Goal: Task Accomplishment & Management: Manage account settings

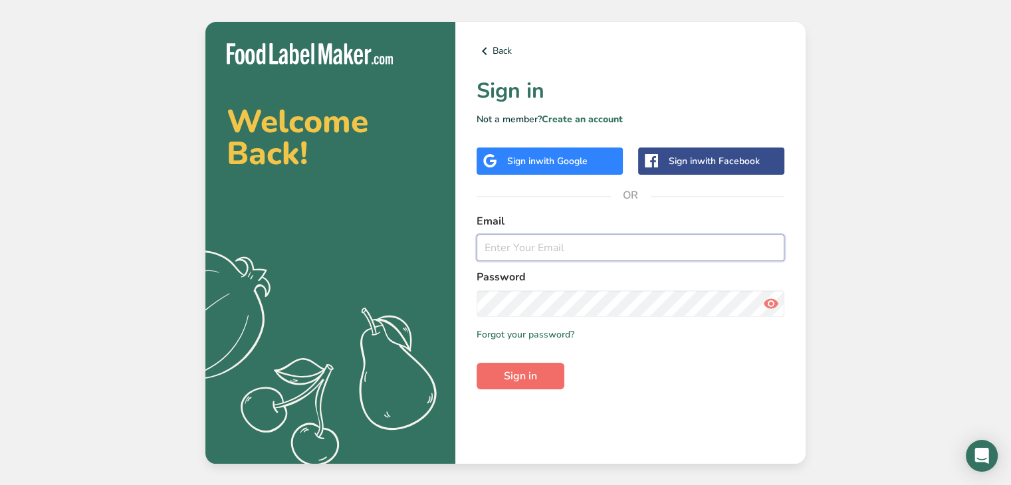
type input "[PERSON_NAME][EMAIL_ADDRESS][DOMAIN_NAME]"
click at [542, 376] on button "Sign in" at bounding box center [521, 376] width 88 height 27
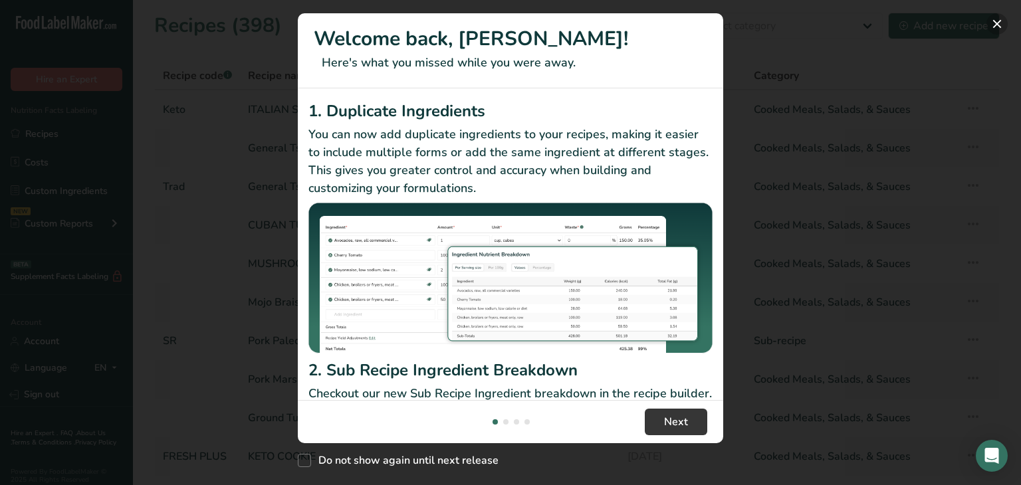
click at [994, 25] on button "New Features" at bounding box center [997, 23] width 21 height 21
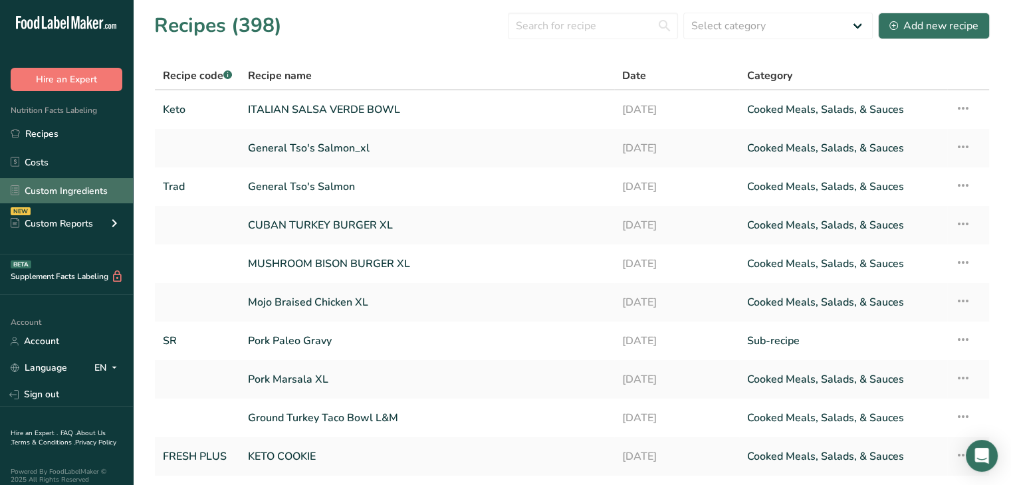
click at [66, 191] on link "Custom Ingredients" at bounding box center [66, 190] width 133 height 25
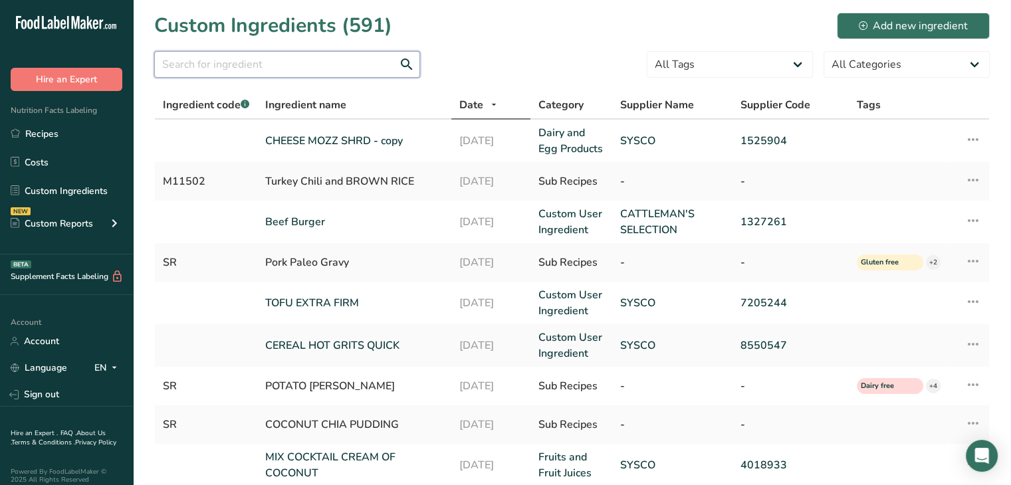
click at [263, 69] on input "text" at bounding box center [287, 64] width 266 height 27
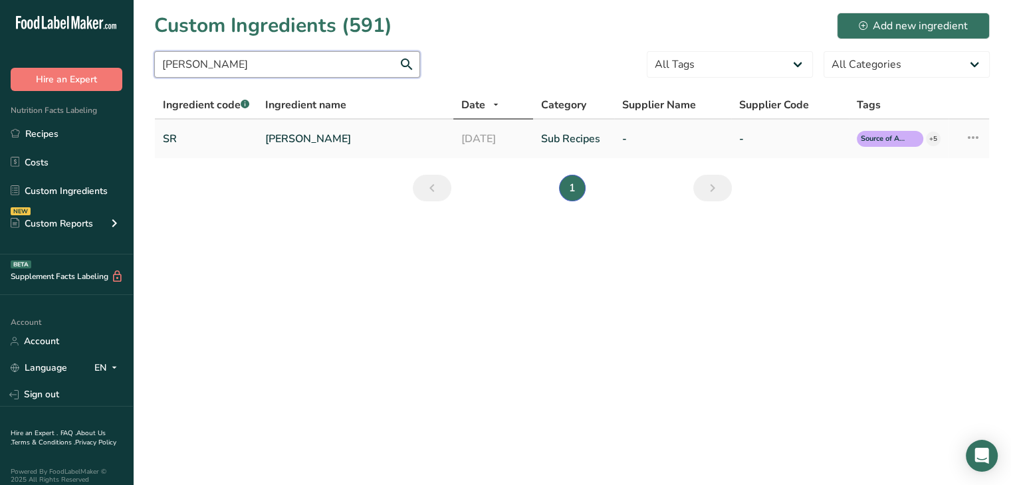
type input "[PERSON_NAME]"
click at [978, 138] on icon at bounding box center [973, 138] width 16 height 24
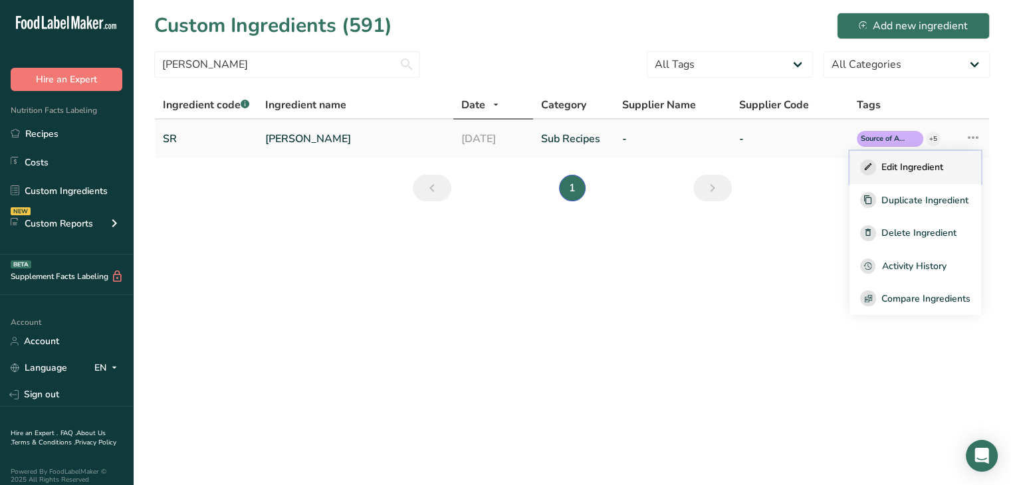
click at [927, 168] on span "Edit Ingredient" at bounding box center [913, 167] width 62 height 14
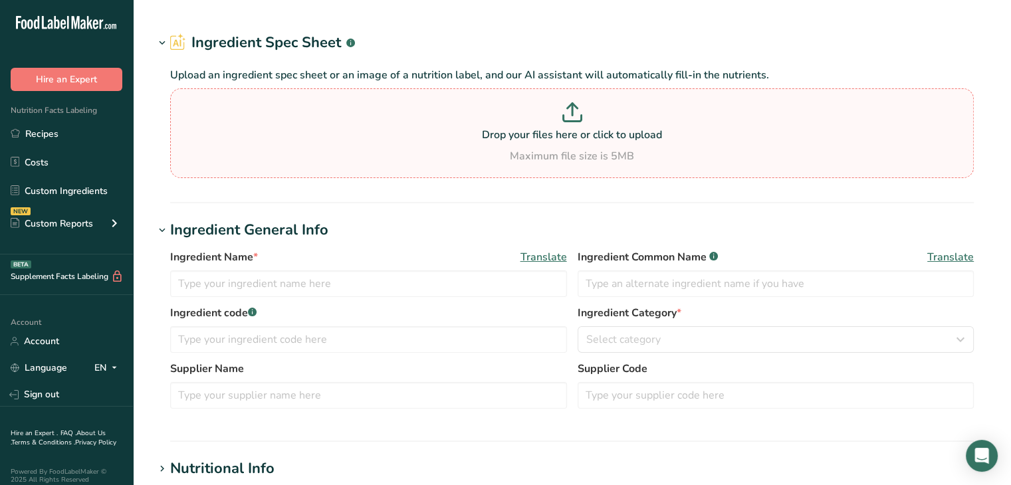
type input "[PERSON_NAME]"
type input "CREAM [MEDICAL_DATA] HEAVY (36% MILK FAT CREAM), CHEESE GRATED PARMESAN (IMPORT…"
type input "SR"
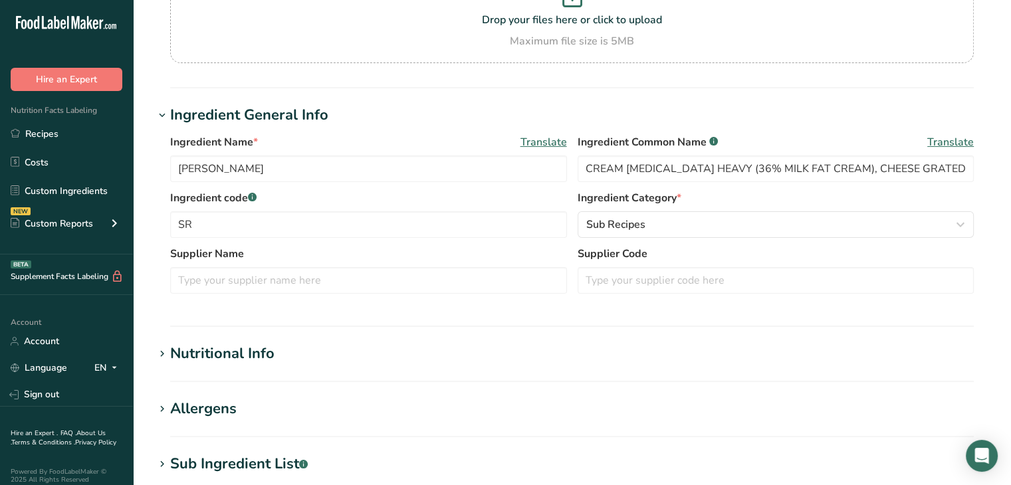
scroll to position [334, 0]
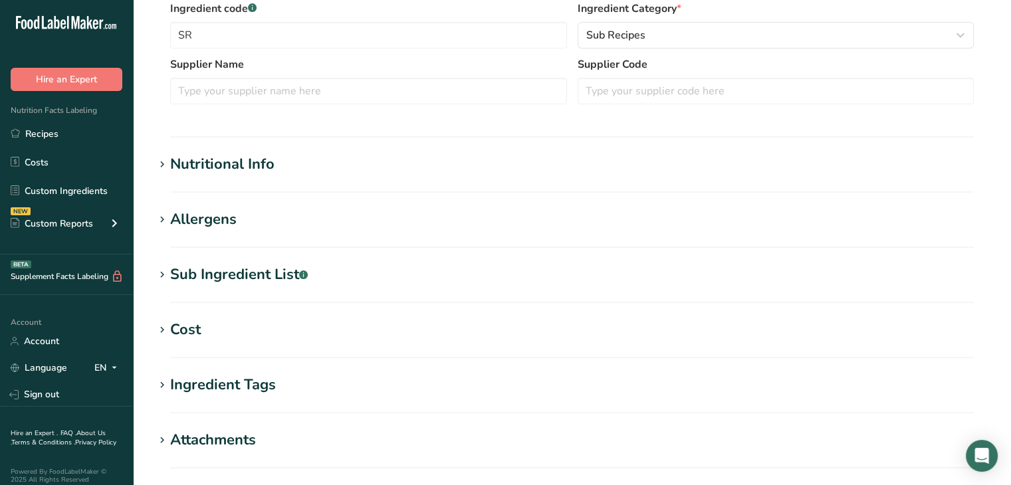
click at [186, 332] on div "Cost" at bounding box center [185, 330] width 31 height 22
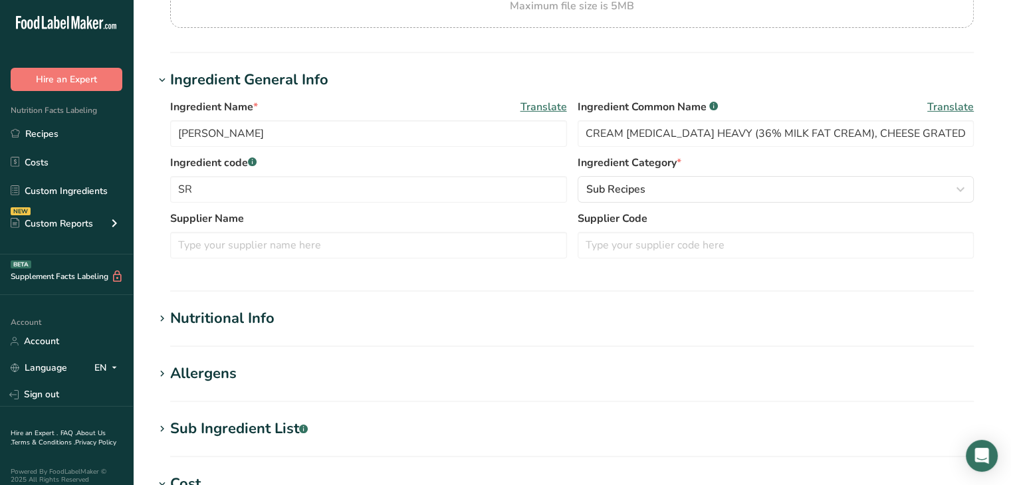
scroll to position [0, 0]
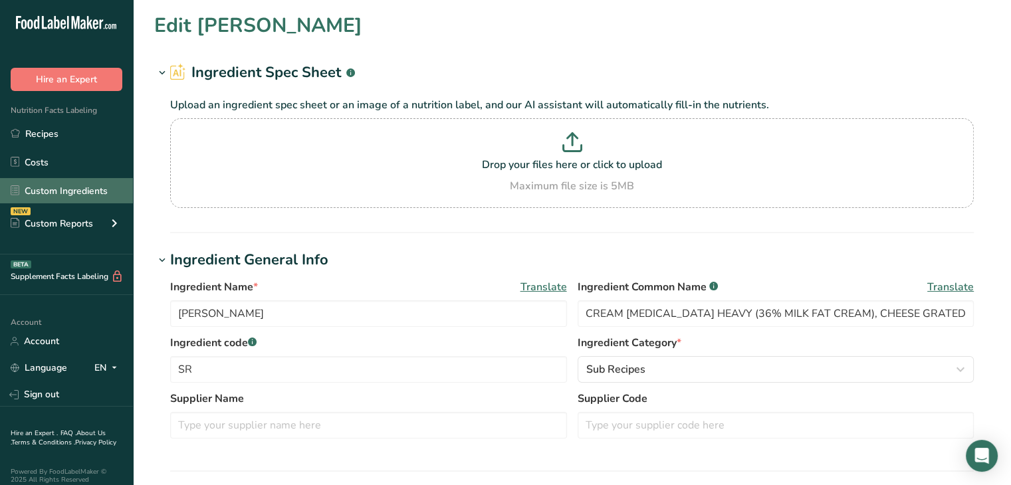
click at [69, 190] on link "Custom Ingredients" at bounding box center [66, 190] width 133 height 25
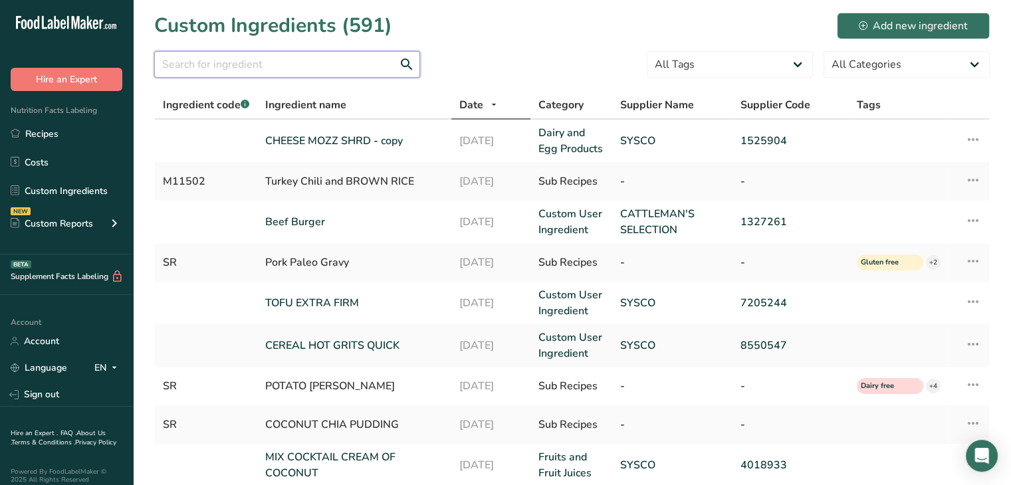
click at [300, 55] on input "text" at bounding box center [287, 64] width 266 height 27
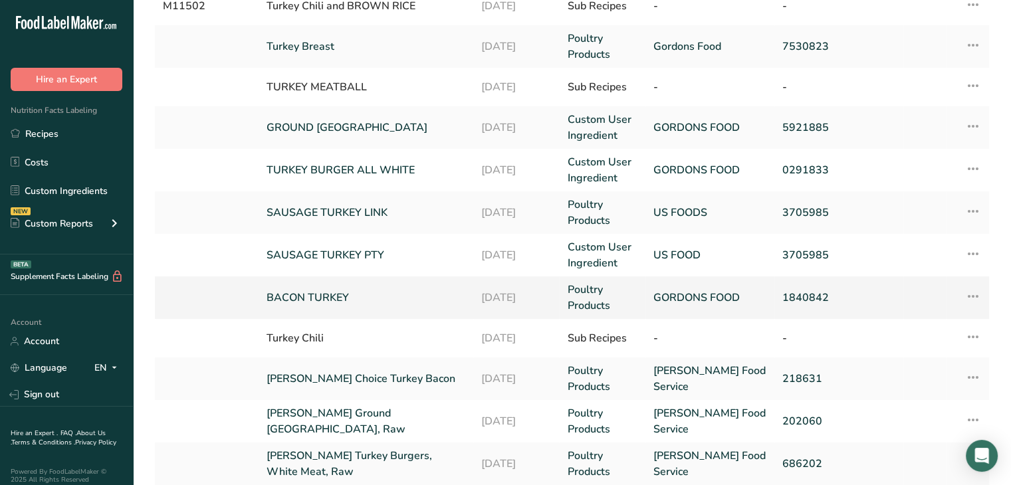
scroll to position [199, 0]
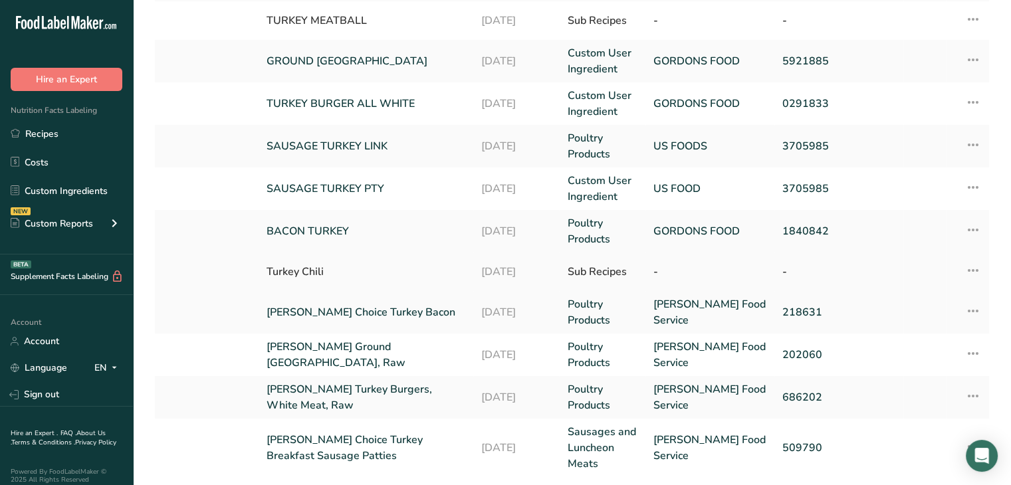
type input "turkey"
click at [987, 268] on td "Edit Source Recipe Duplicate Ingredient Delete Ingredient Compare Ingredients" at bounding box center [967, 272] width 43 height 39
click at [971, 270] on icon at bounding box center [973, 271] width 16 height 24
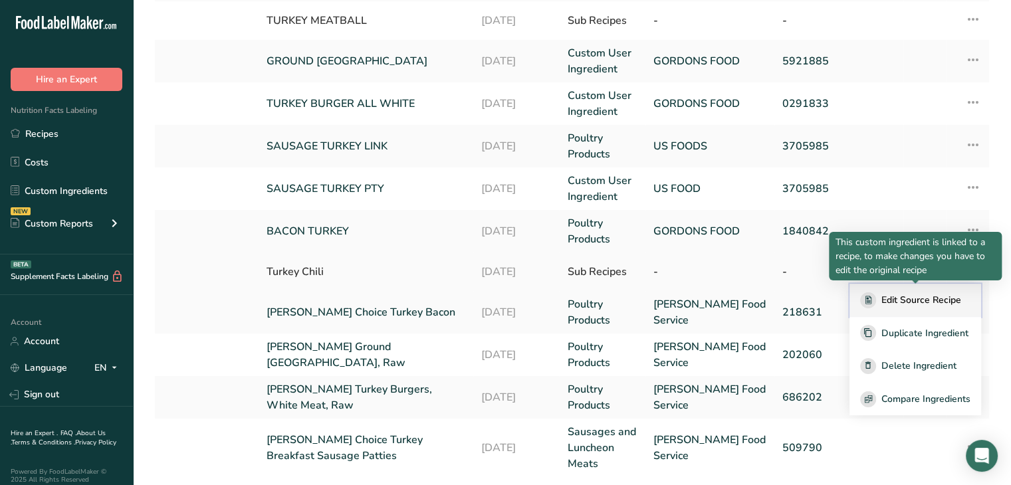
click at [915, 302] on span "Edit Source Recipe" at bounding box center [922, 300] width 80 height 14
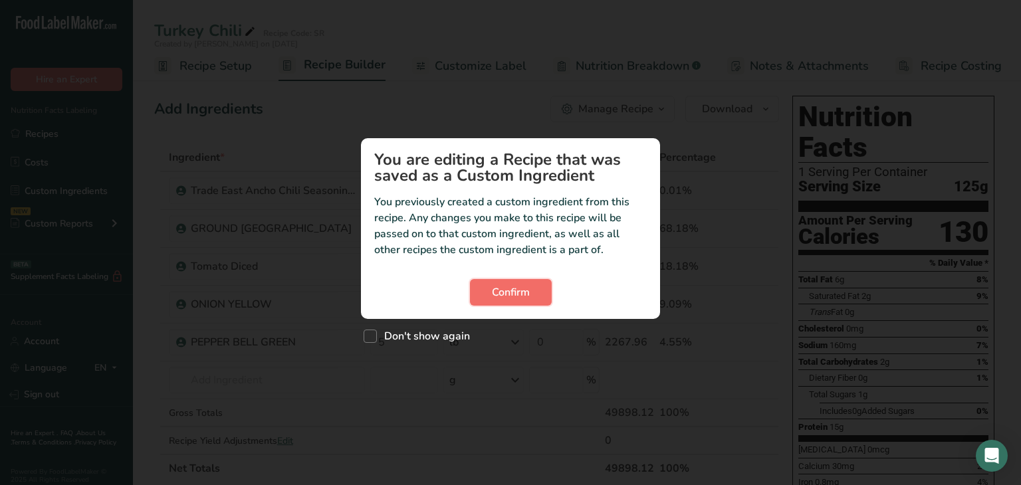
click at [540, 298] on button "Confirm" at bounding box center [511, 292] width 82 height 27
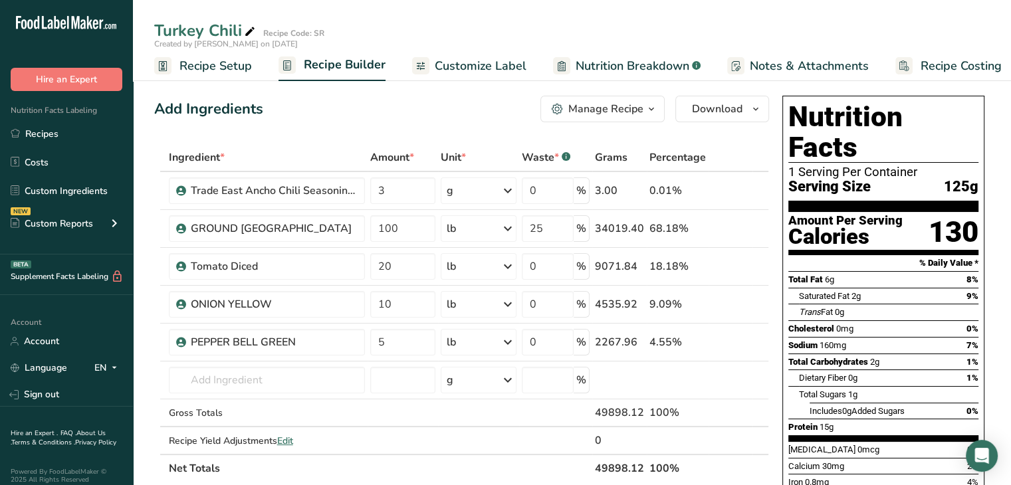
click at [981, 59] on span "Recipe Costing" at bounding box center [961, 66] width 81 height 18
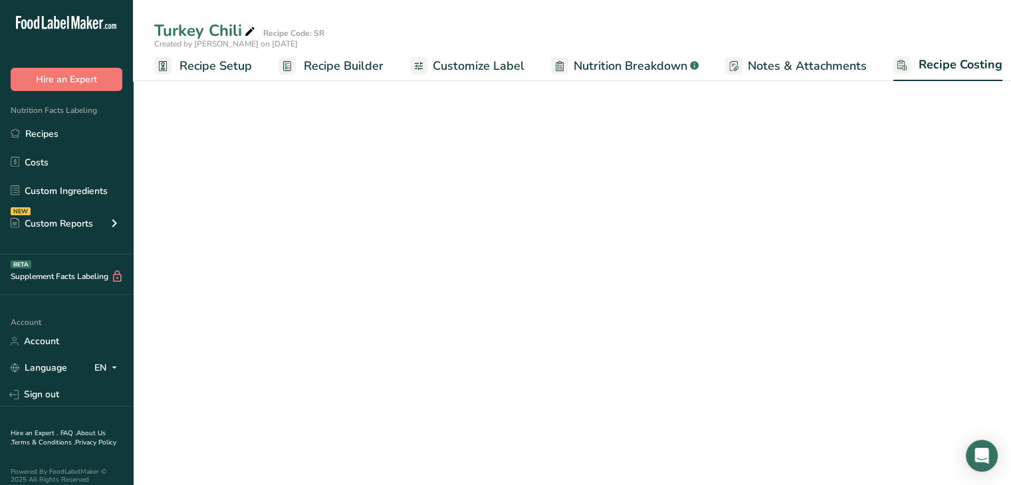
scroll to position [0, 11]
select select "12"
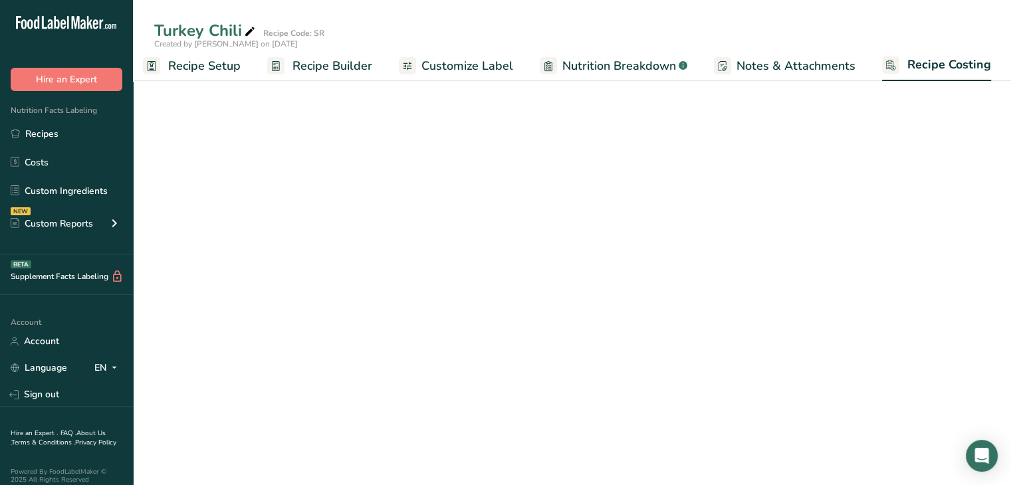
select select "12"
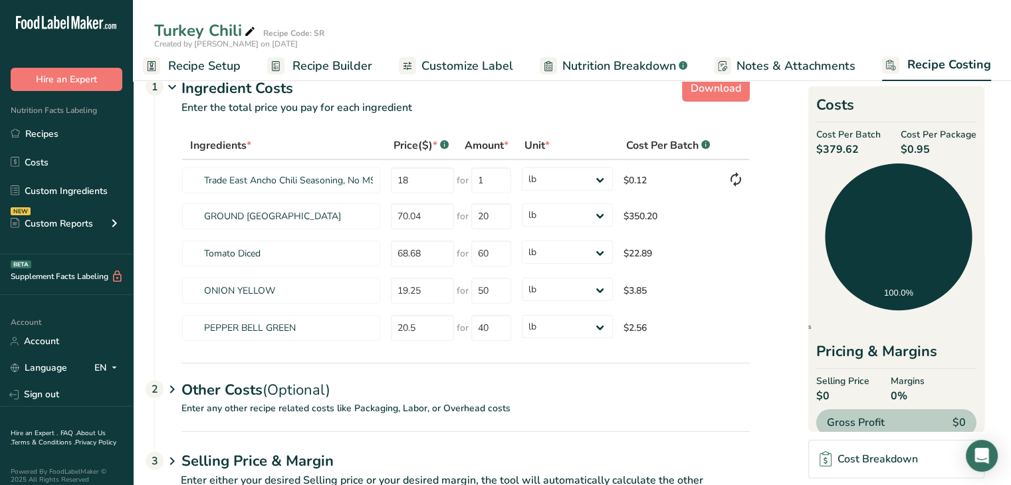
scroll to position [0, 0]
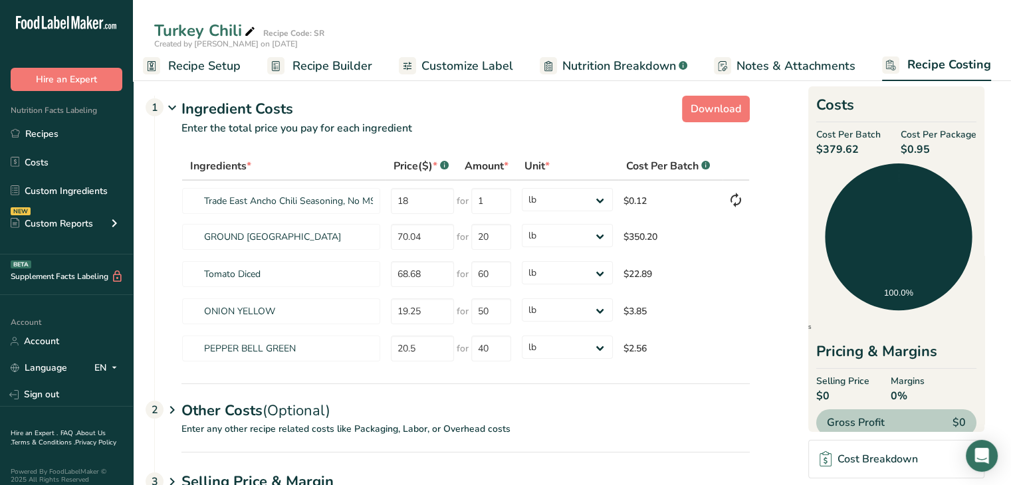
click at [201, 64] on span "Recipe Setup" at bounding box center [204, 66] width 72 height 18
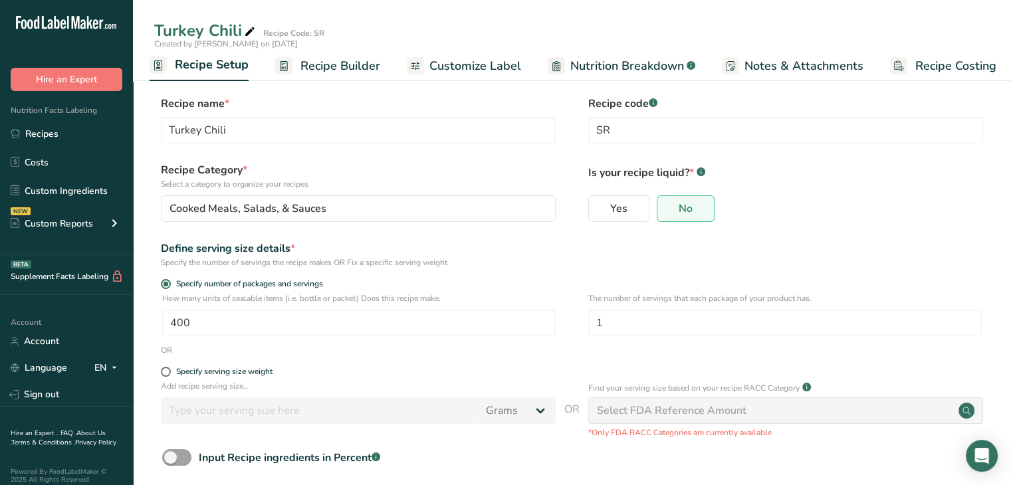
click at [328, 60] on span "Recipe Builder" at bounding box center [340, 66] width 80 height 18
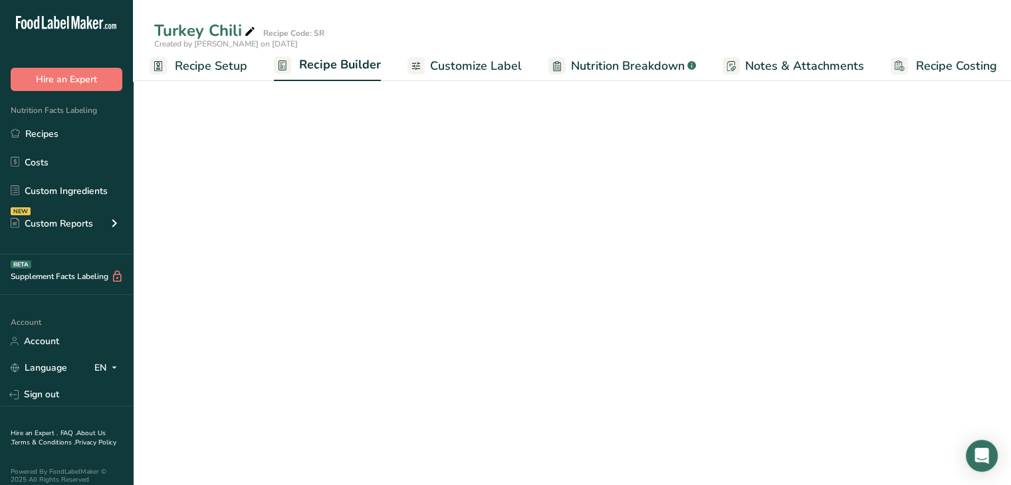
scroll to position [0, 11]
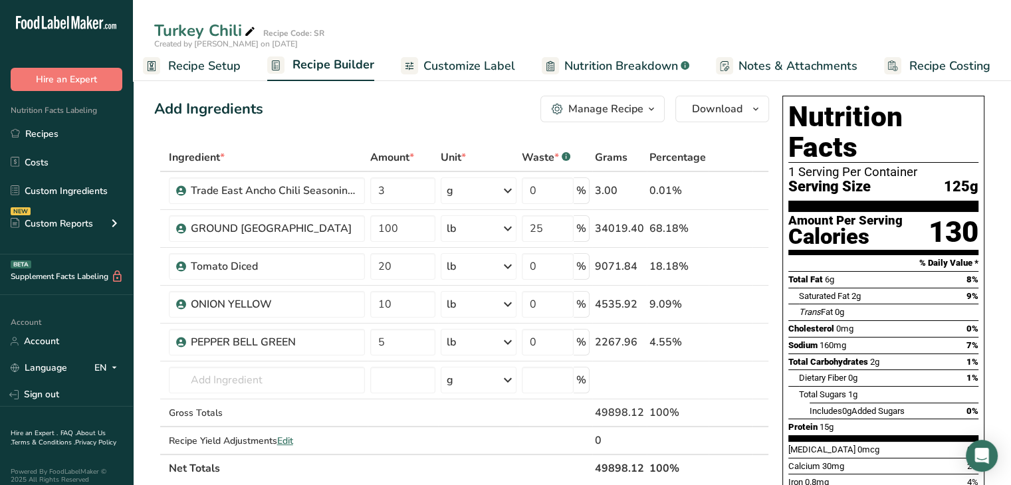
click at [944, 60] on span "Recipe Costing" at bounding box center [949, 66] width 81 height 18
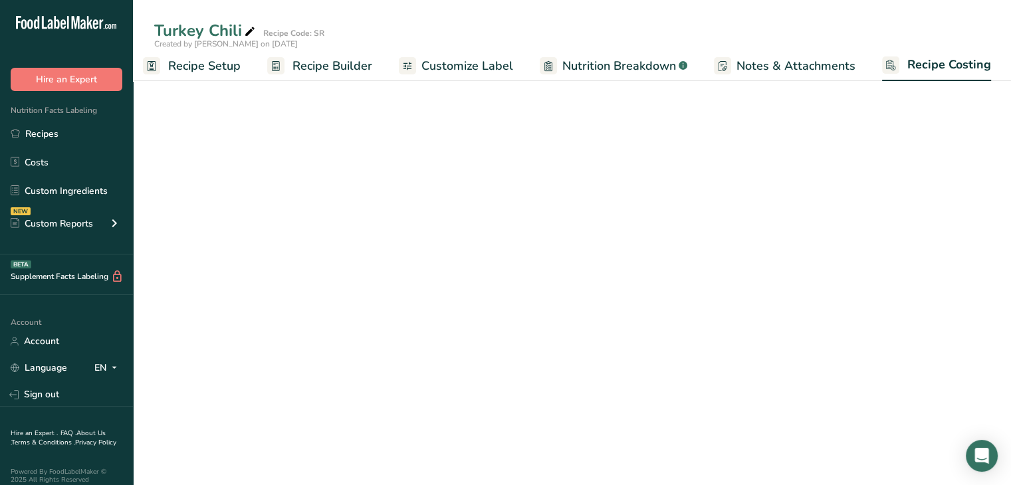
select select "12"
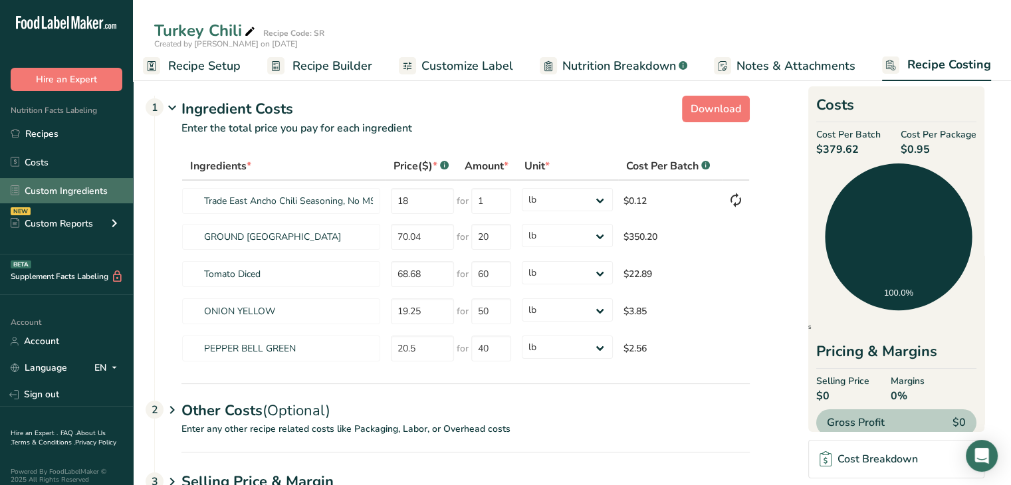
click at [91, 195] on link "Custom Ingredients" at bounding box center [66, 190] width 133 height 25
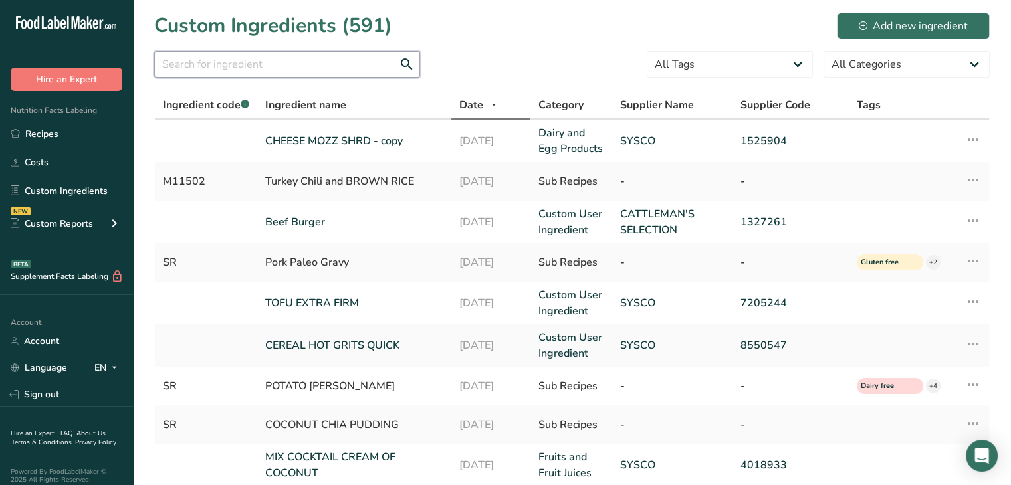
click at [298, 72] on input "text" at bounding box center [287, 64] width 266 height 27
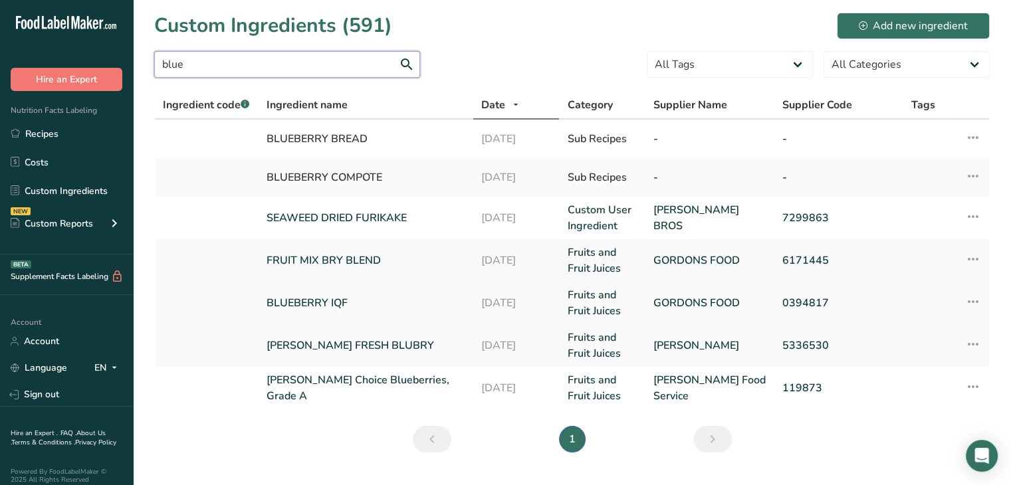
type input "blue"
click at [350, 297] on link "BLUEBERRY IQF" at bounding box center [366, 303] width 199 height 16
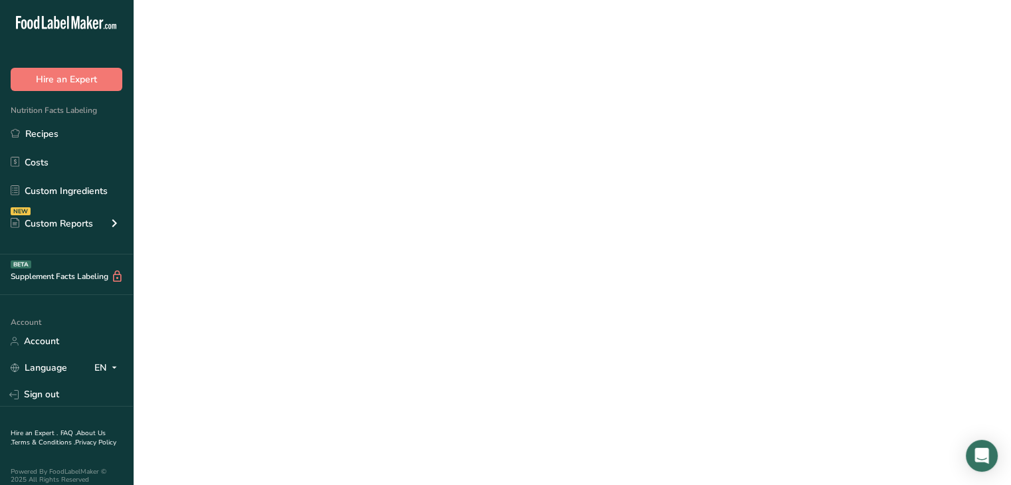
select select "5"
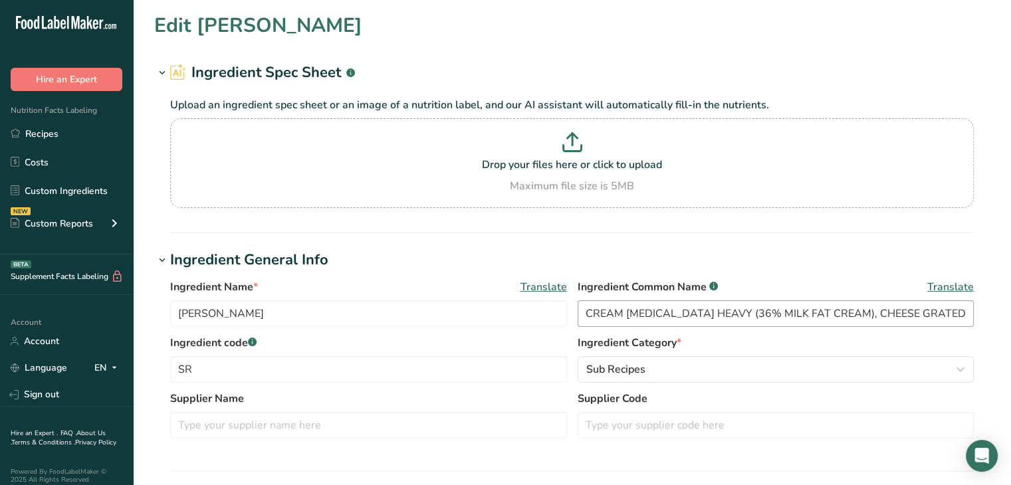
type input "BLUEBERRY IQF"
type input "BLUEBERRIES"
type input "GORDONS FOOD"
type input "0394817"
type input "94.78"
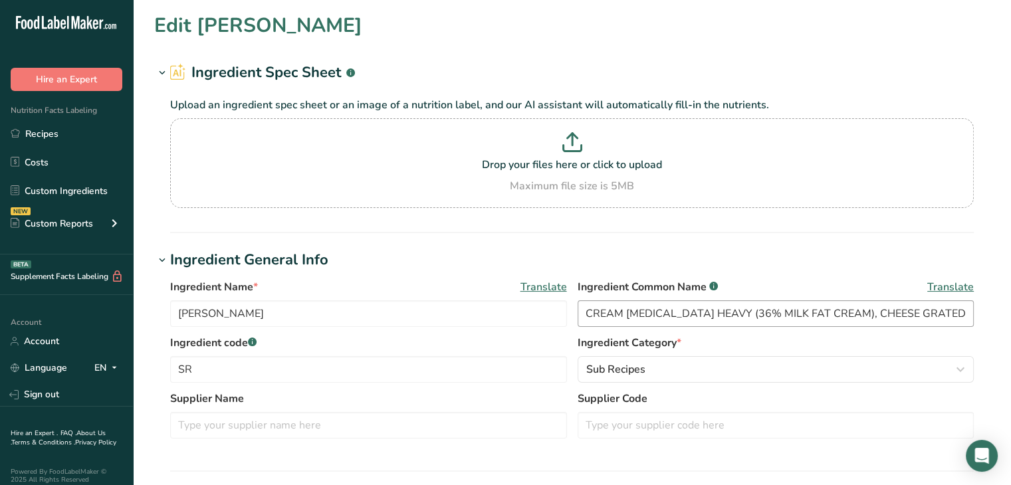
type input "20"
select select "12"
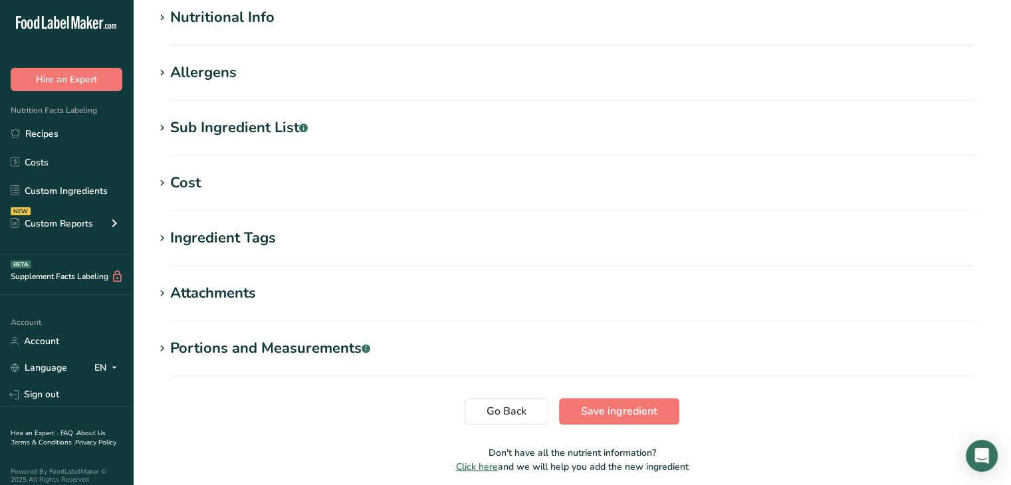
scroll to position [534, 0]
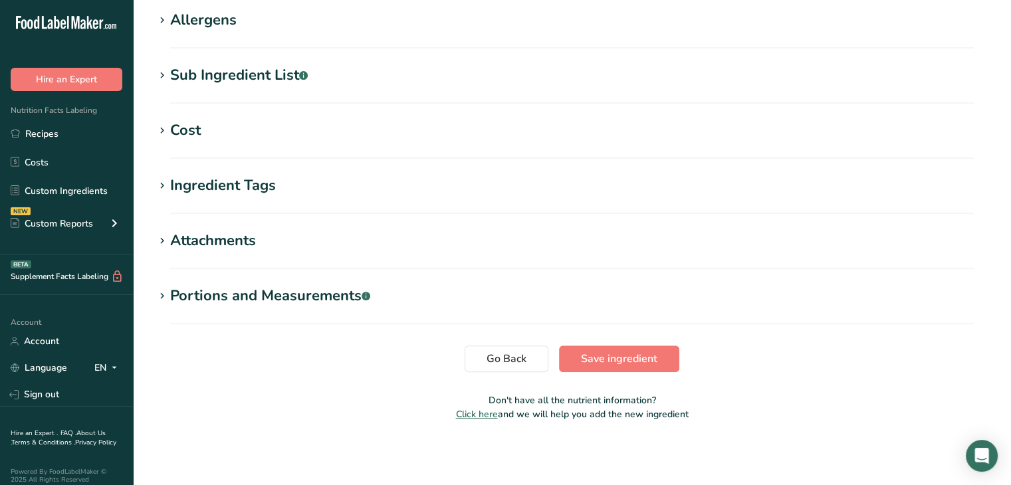
click at [189, 123] on div "Cost" at bounding box center [185, 131] width 31 height 22
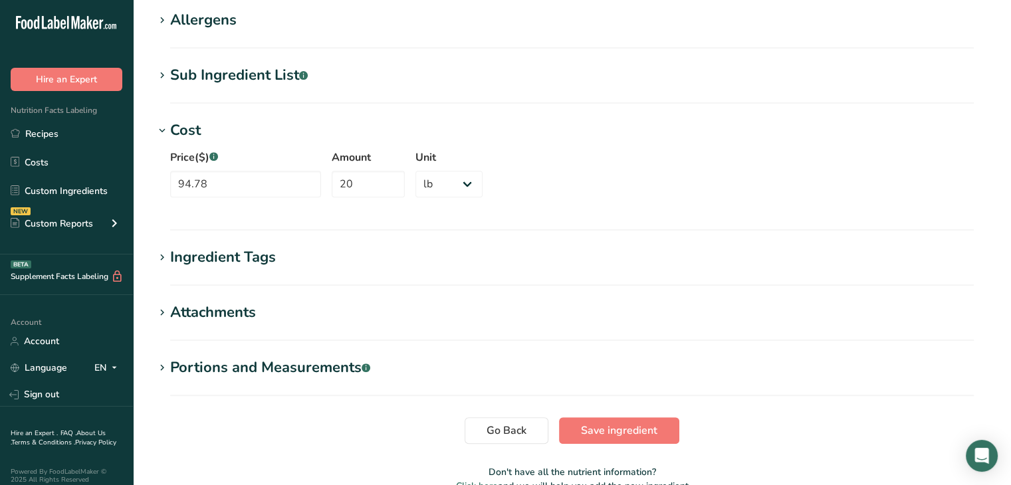
drag, startPoint x: 74, startPoint y: 186, endPoint x: 88, endPoint y: 178, distance: 16.4
click at [74, 185] on link "Custom Ingredients" at bounding box center [66, 190] width 133 height 25
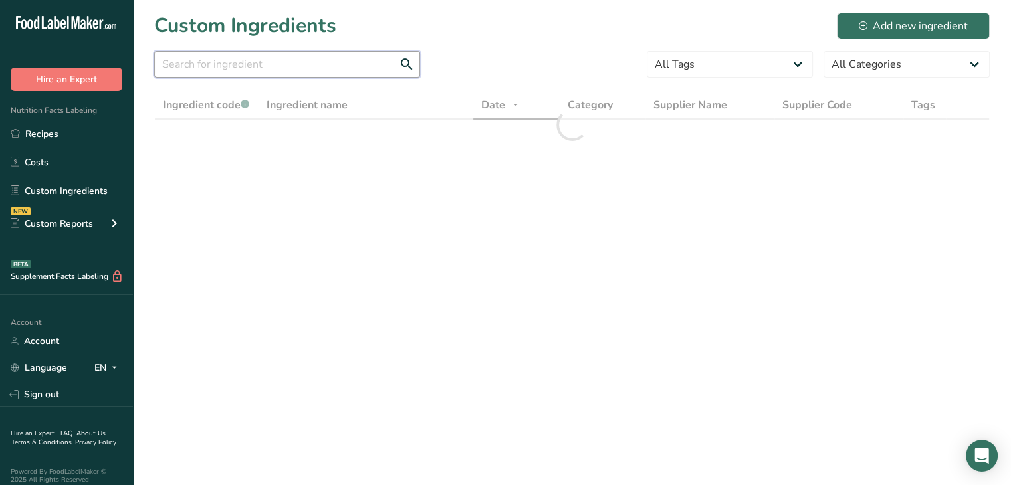
click at [266, 67] on input "text" at bounding box center [287, 64] width 266 height 27
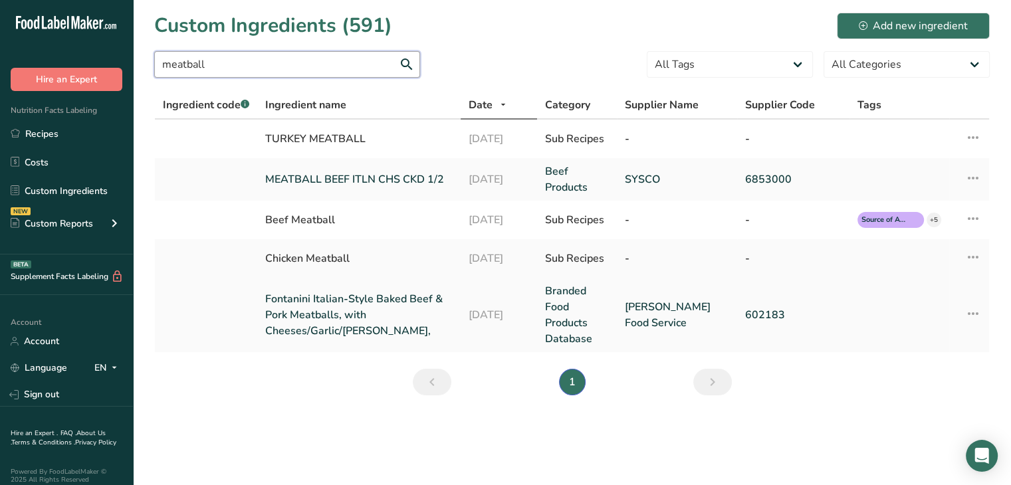
type input "meatball"
click at [971, 314] on icon at bounding box center [973, 314] width 16 height 24
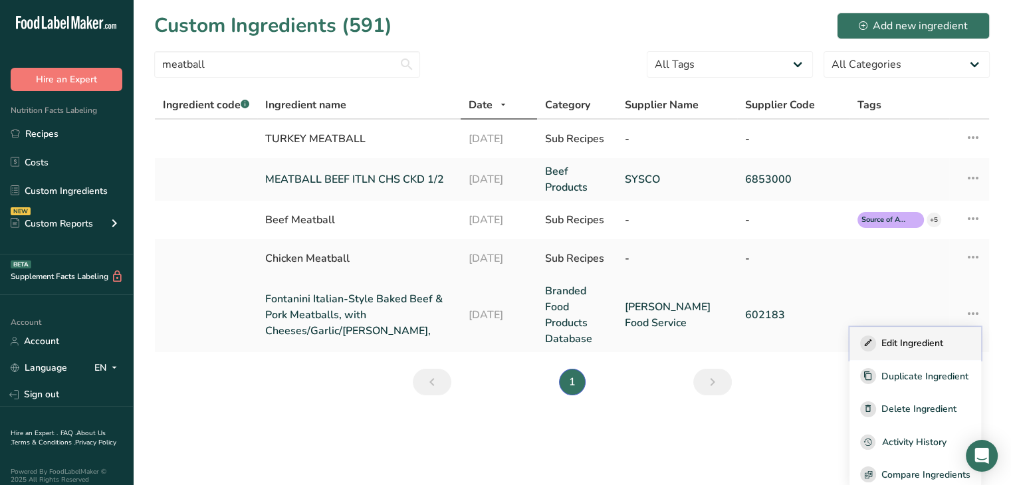
click at [923, 343] on span "Edit Ingredient" at bounding box center [913, 343] width 62 height 14
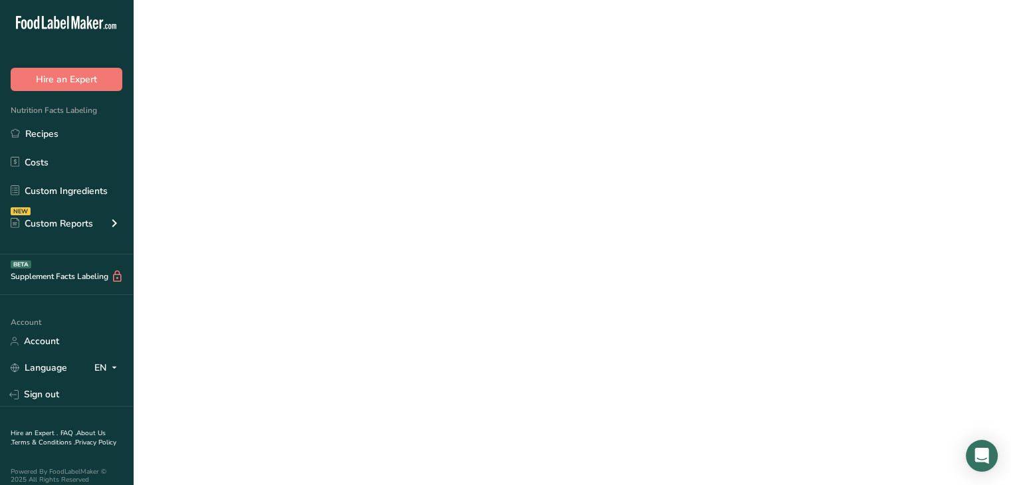
select select "12"
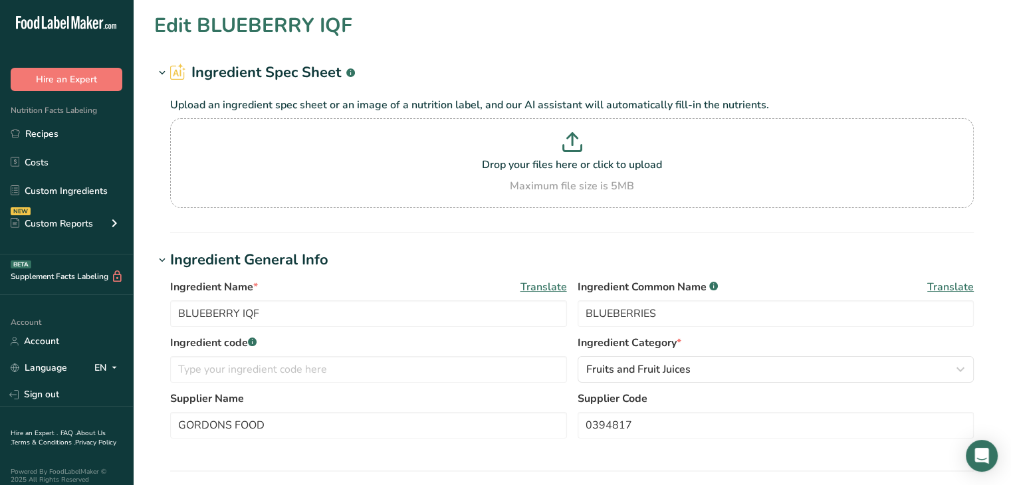
type input "Fontanini Italian-Style Baked Beef & Pork Meatballs, with Cheeses/Garlic/[PERSO…"
type input "Meatballs"
type input "[PERSON_NAME] Food Service"
type input "602183"
select select
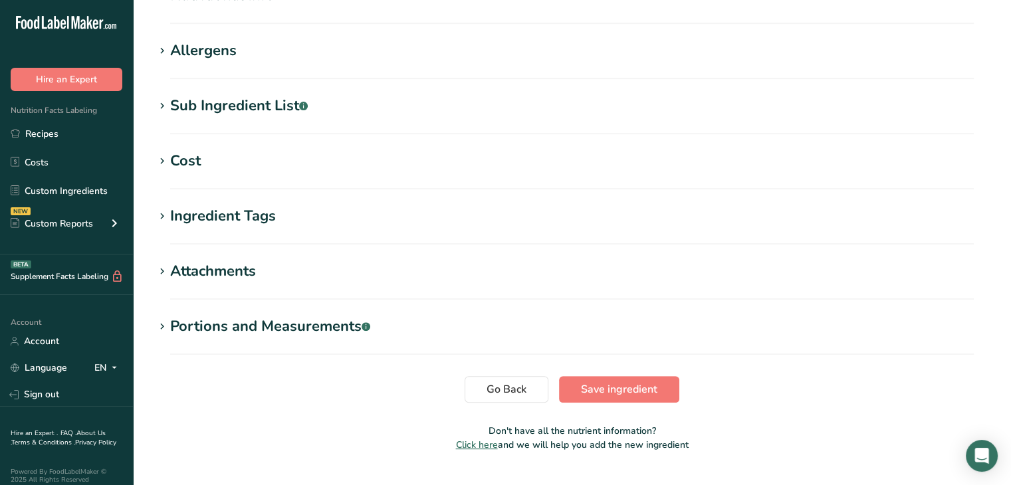
scroll to position [469, 0]
click at [173, 150] on div "Cost" at bounding box center [185, 161] width 31 height 22
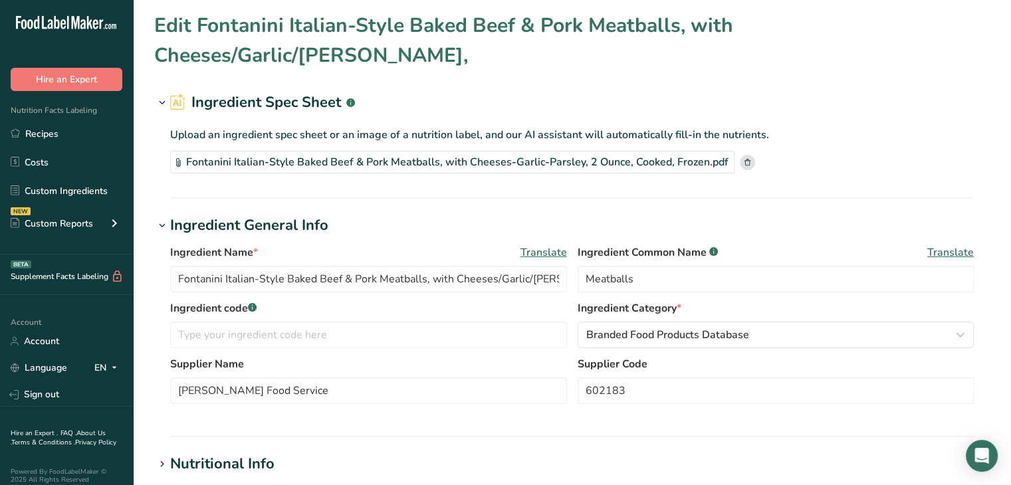
scroll to position [0, 0]
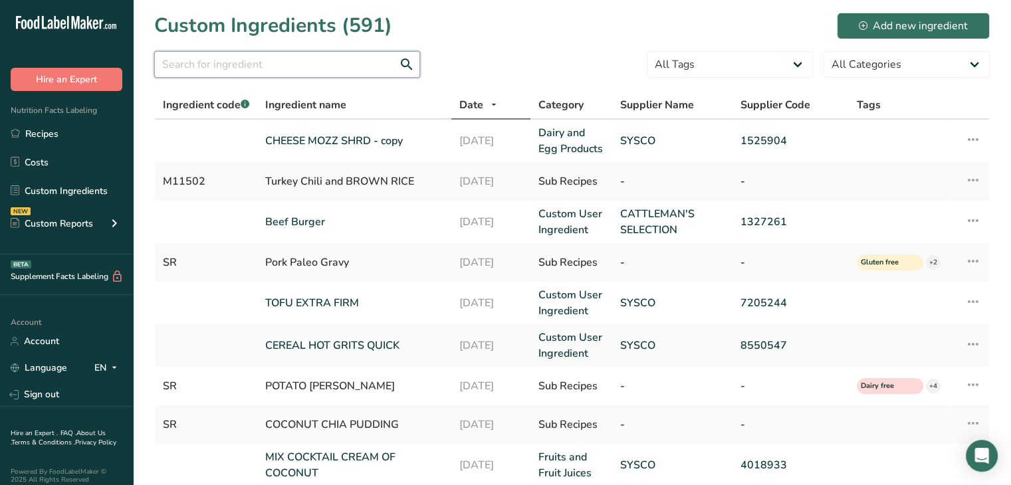
click at [188, 68] on input "text" at bounding box center [287, 64] width 266 height 27
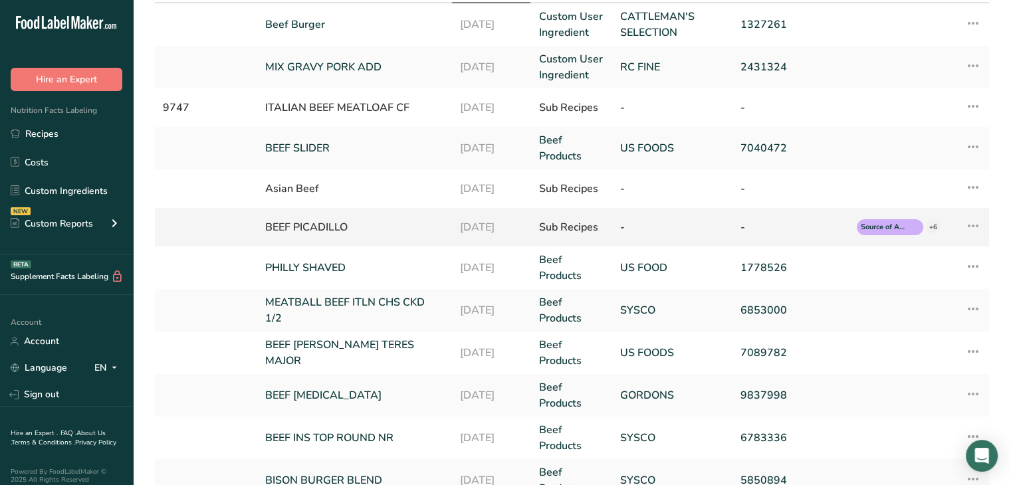
scroll to position [332, 0]
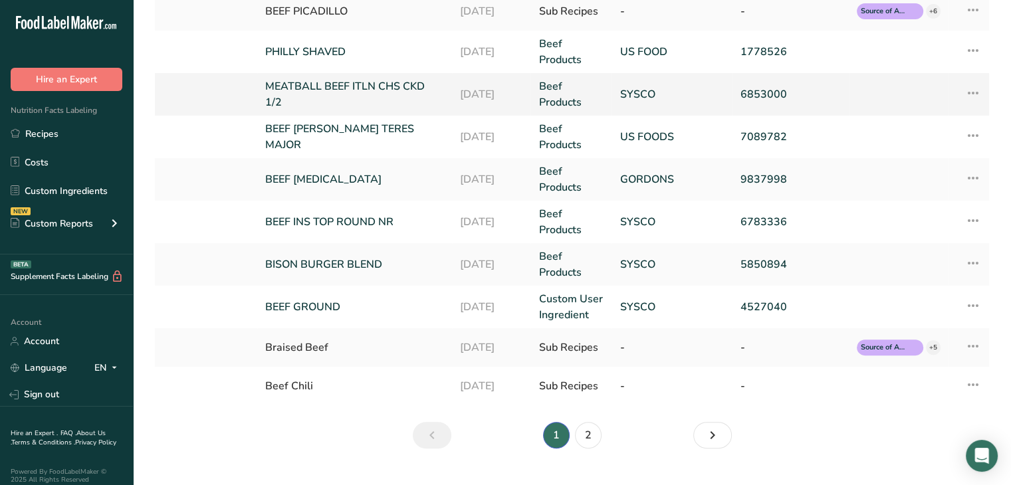
type input "beef"
click at [973, 92] on icon at bounding box center [973, 93] width 16 height 24
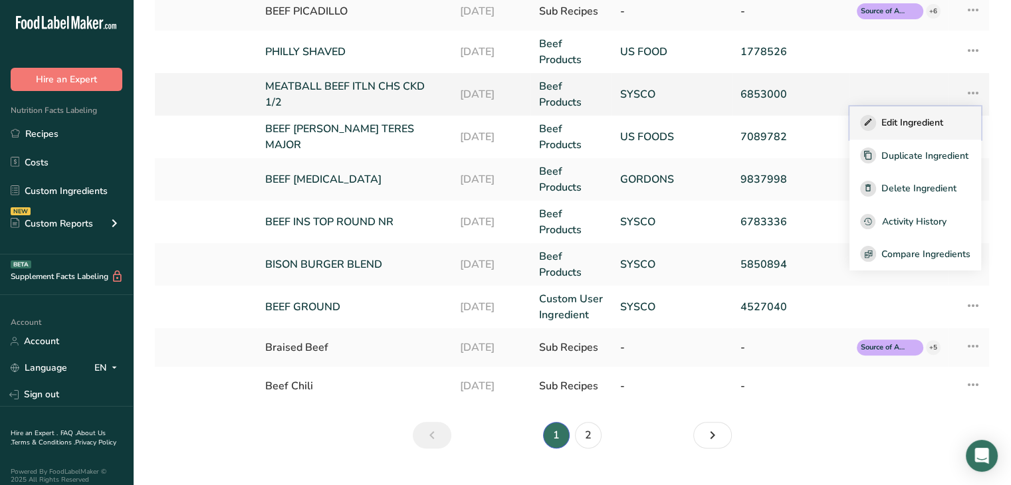
click at [922, 116] on span "Edit Ingredient" at bounding box center [913, 123] width 62 height 14
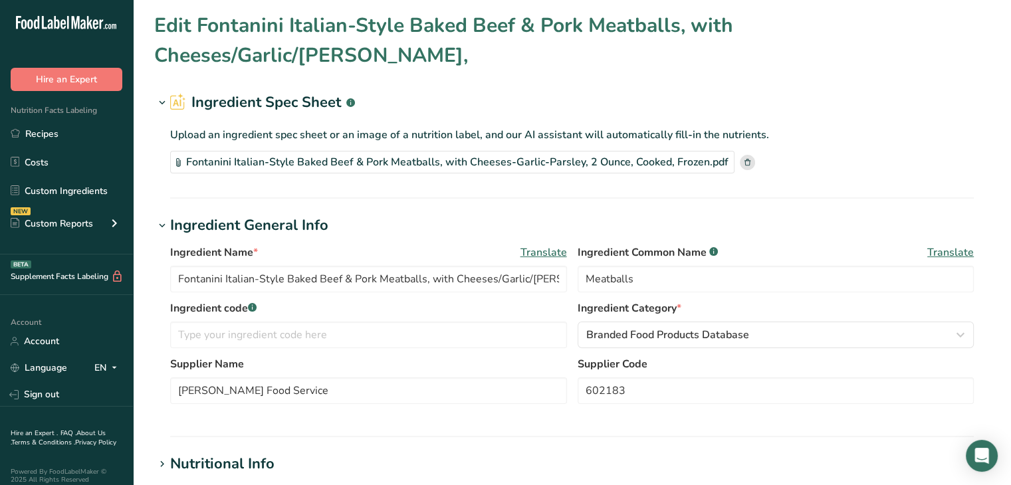
type input "MEATBALL BEEF ITLN CHS CKD 1/2"
type input "BEEF, WATER, ONIONS, PROCESSED CHEESE FOOD, TOASTED WHEAT CRUMBS, SOY PROTEIN, …"
type input "SYSCO"
type input "6853000"
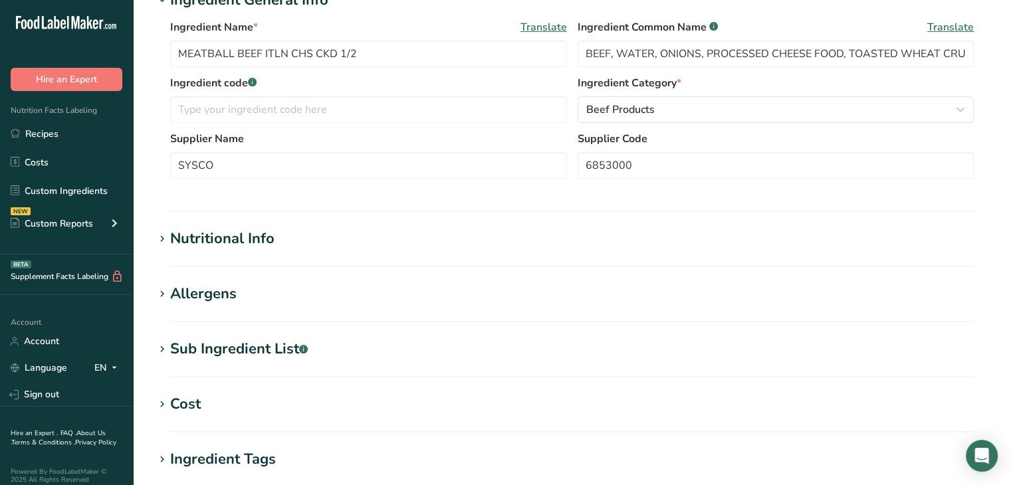
scroll to position [332, 0]
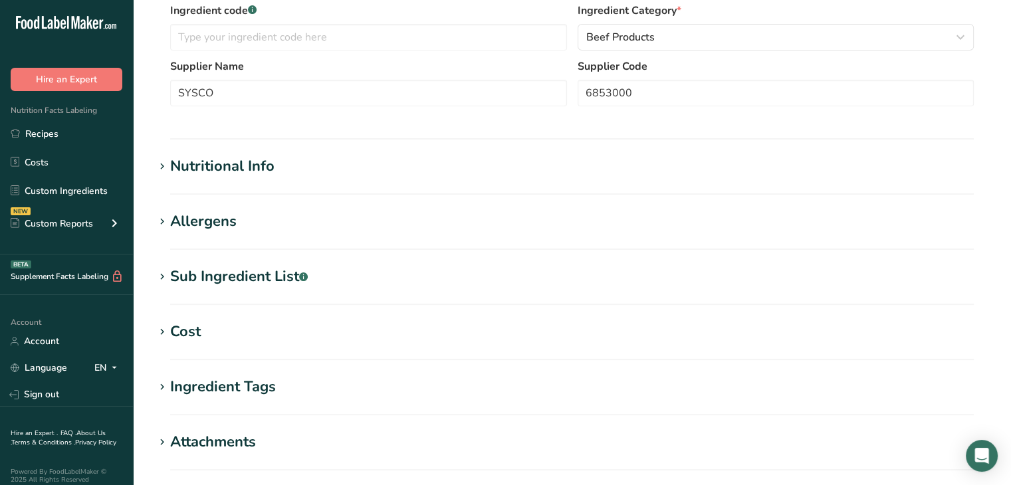
click at [170, 331] on div "Cost" at bounding box center [185, 332] width 31 height 22
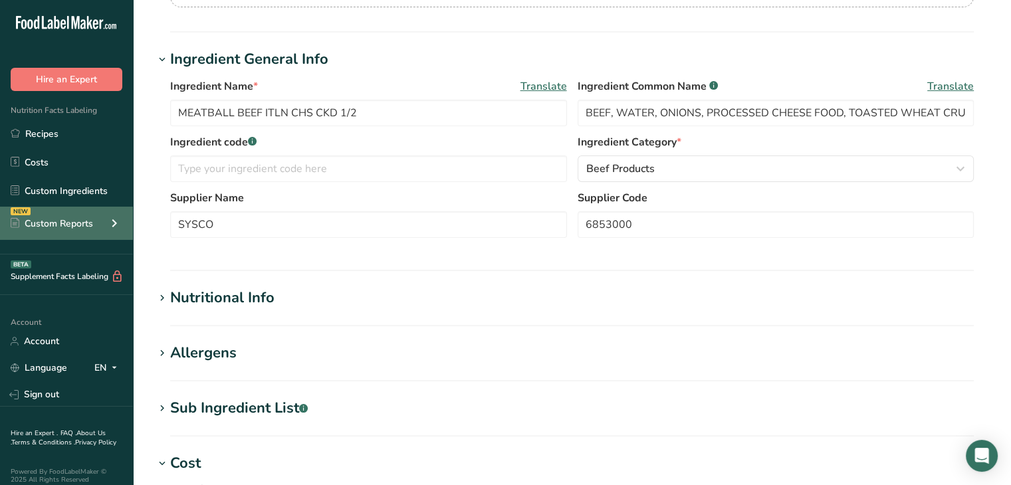
scroll to position [199, 0]
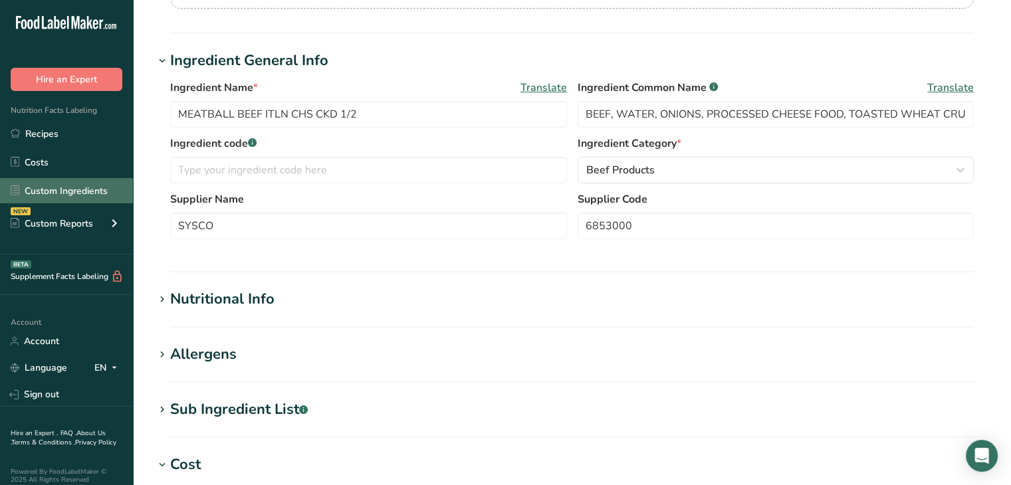
click at [109, 189] on link "Custom Ingredients" at bounding box center [66, 190] width 133 height 25
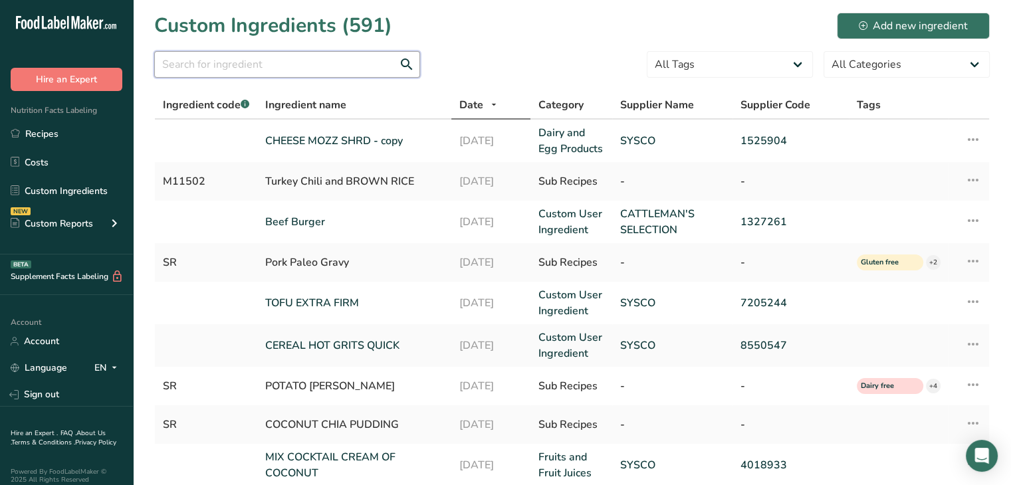
click at [204, 67] on input "text" at bounding box center [287, 64] width 266 height 27
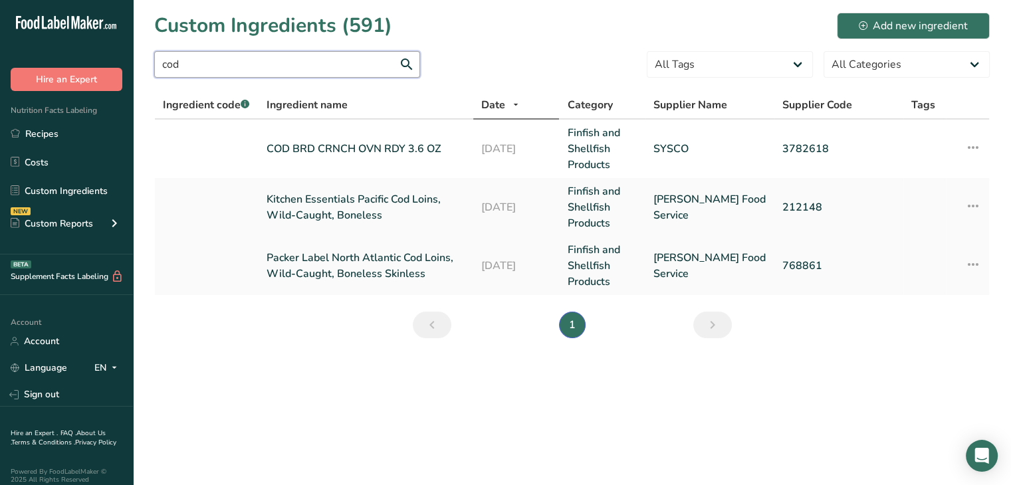
type input "cod"
click at [969, 264] on icon at bounding box center [973, 265] width 16 height 24
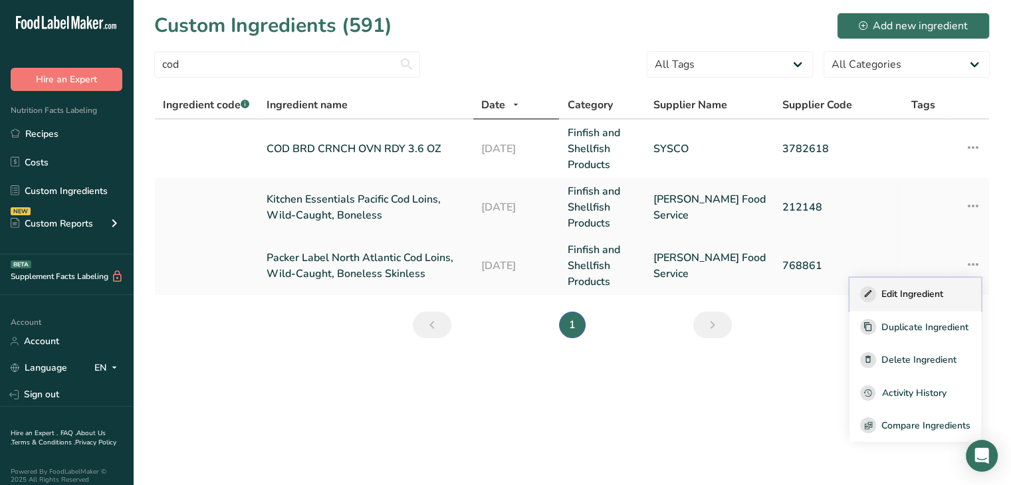
click at [932, 291] on span "Edit Ingredient" at bounding box center [913, 294] width 62 height 14
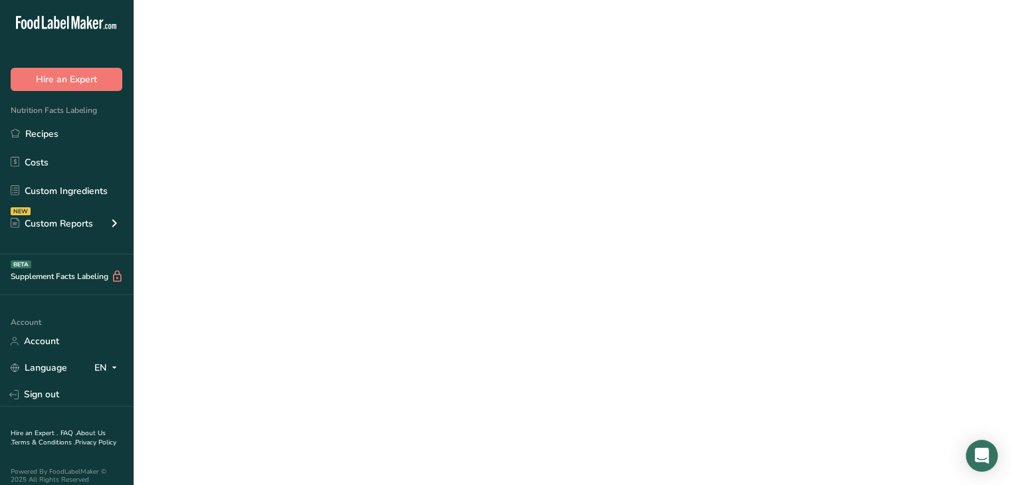
select select "12"
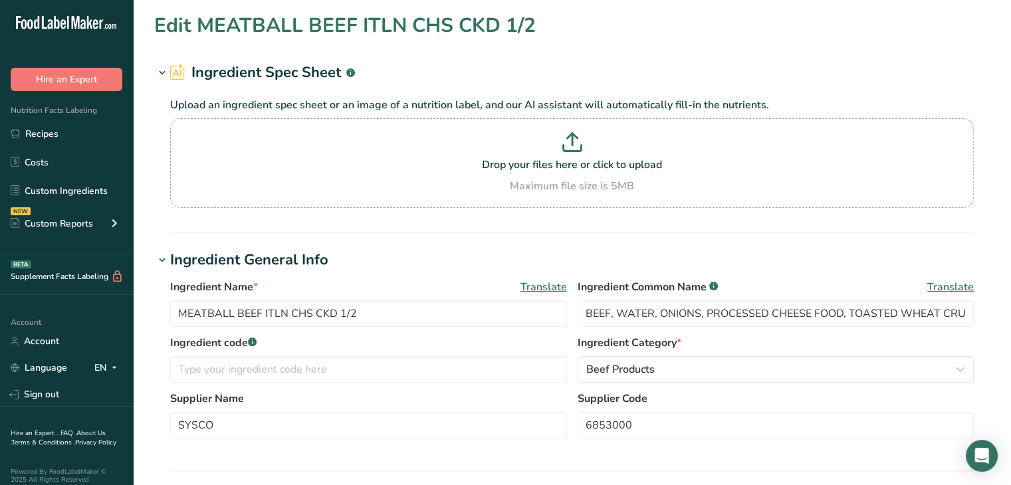
type input "Packer Label North Atlantic Cod Loins, Wild-Caught, Boneless Skinless"
type input "Atlantic Cod"
type input "[PERSON_NAME] Food Service"
type input "768861"
select select
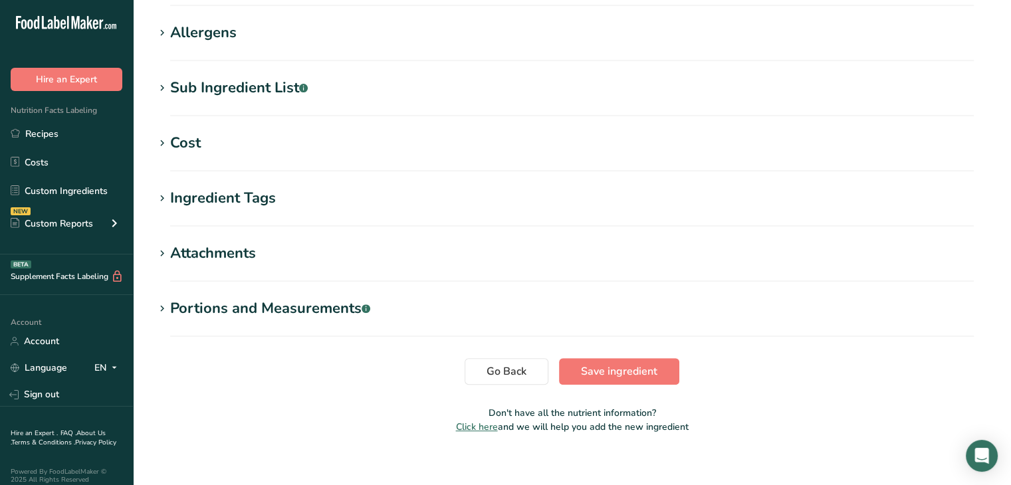
scroll to position [534, 0]
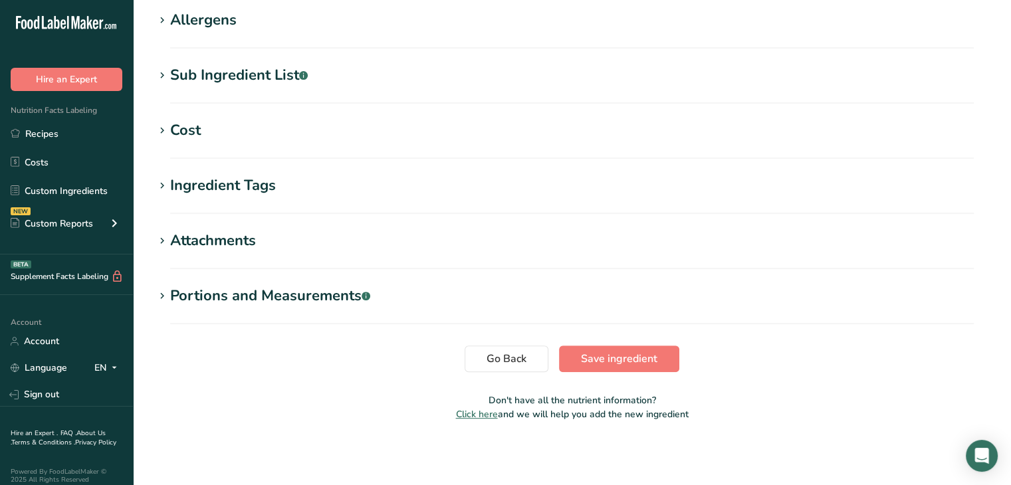
click at [165, 123] on icon at bounding box center [162, 131] width 12 height 19
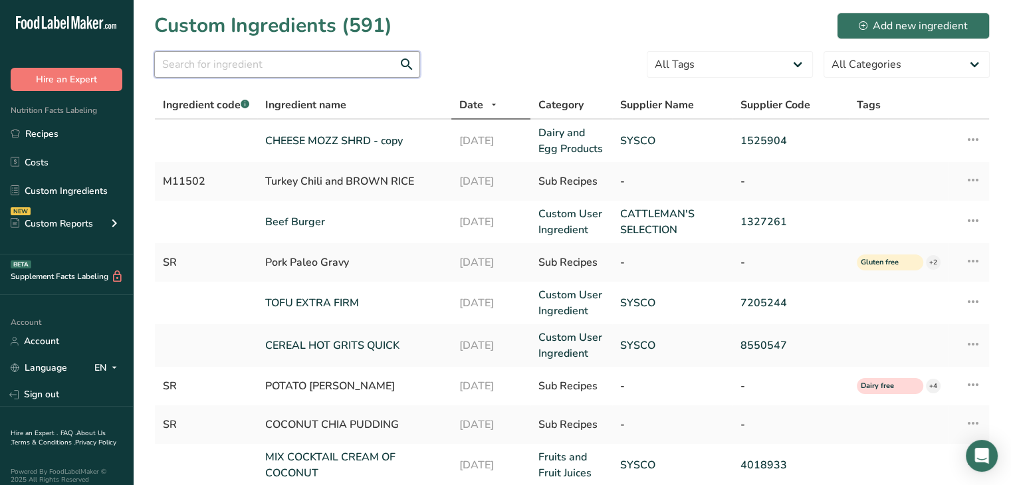
click at [218, 75] on input "text" at bounding box center [287, 64] width 266 height 27
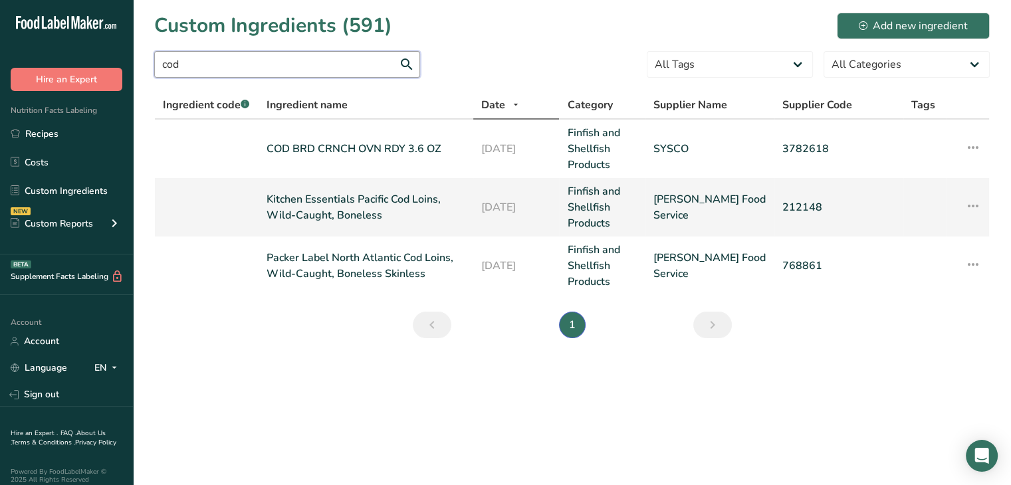
type input "cod"
click at [973, 203] on icon at bounding box center [973, 206] width 16 height 24
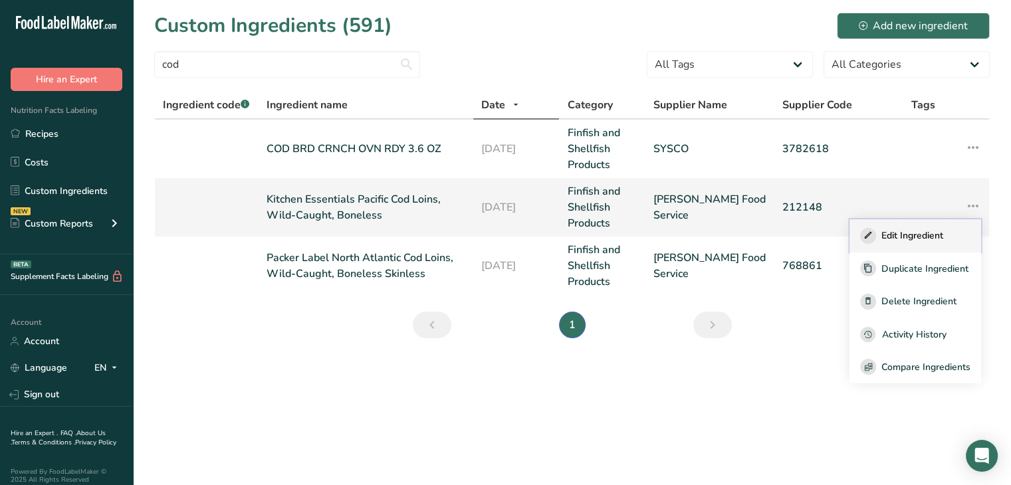
click at [905, 237] on span "Edit Ingredient" at bounding box center [913, 236] width 62 height 14
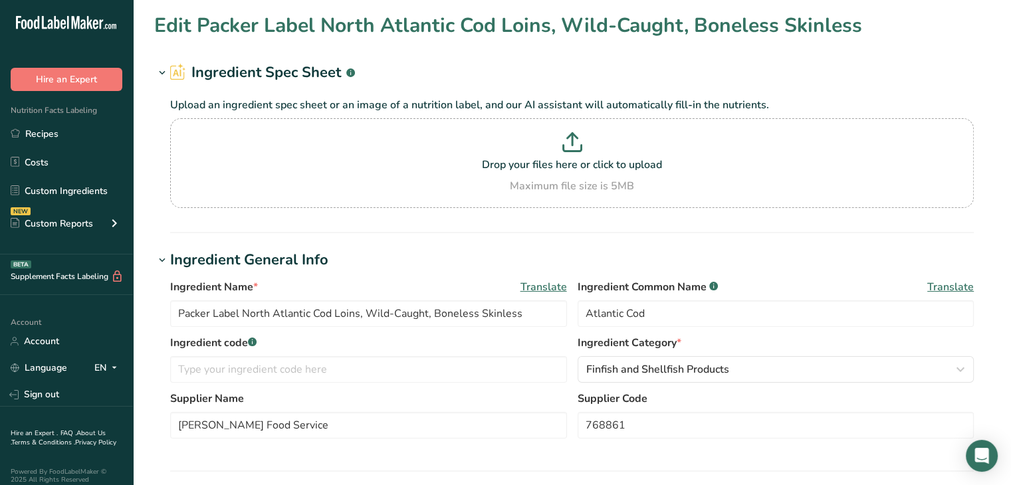
type input "Kitchen Essentials Pacific Cod Loins, Wild-Caught, Boneless"
type input "Pacific Cod"
type input "212148"
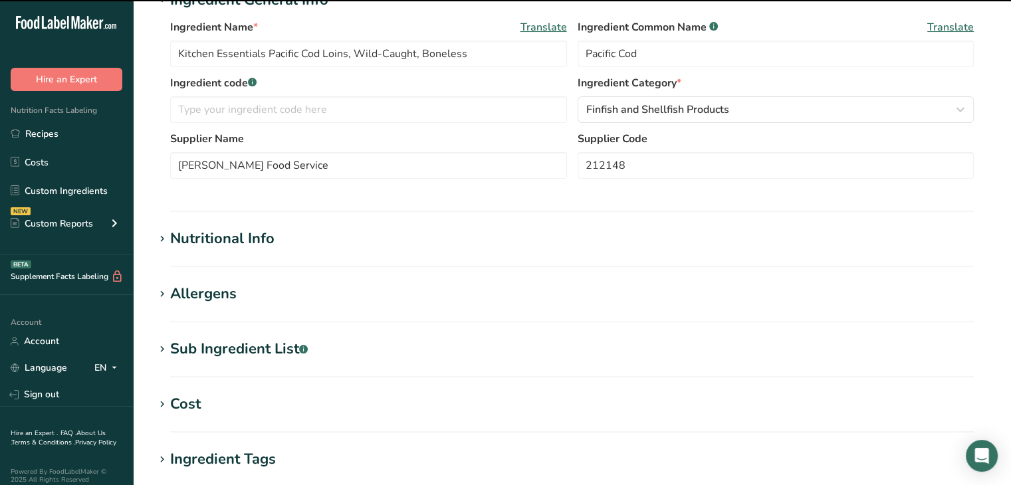
scroll to position [399, 0]
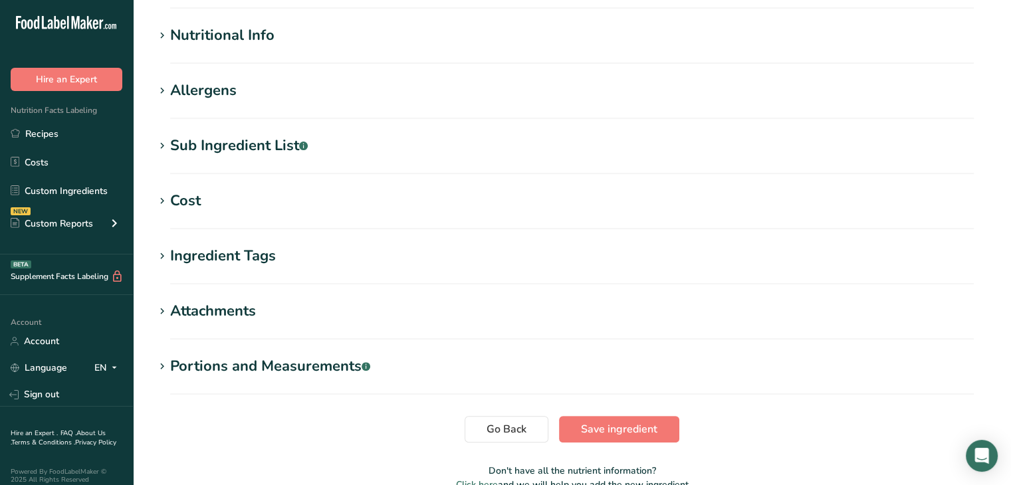
click at [162, 195] on icon at bounding box center [162, 201] width 12 height 19
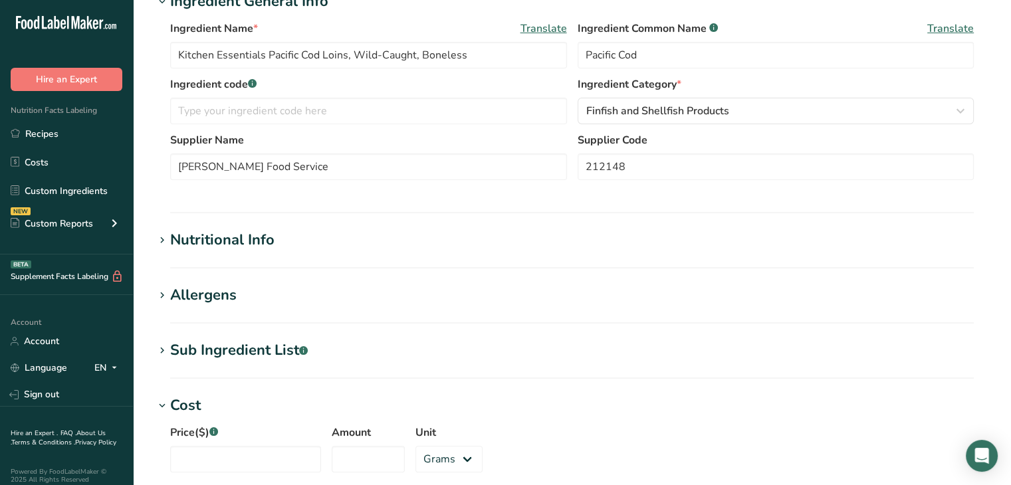
scroll to position [0, 0]
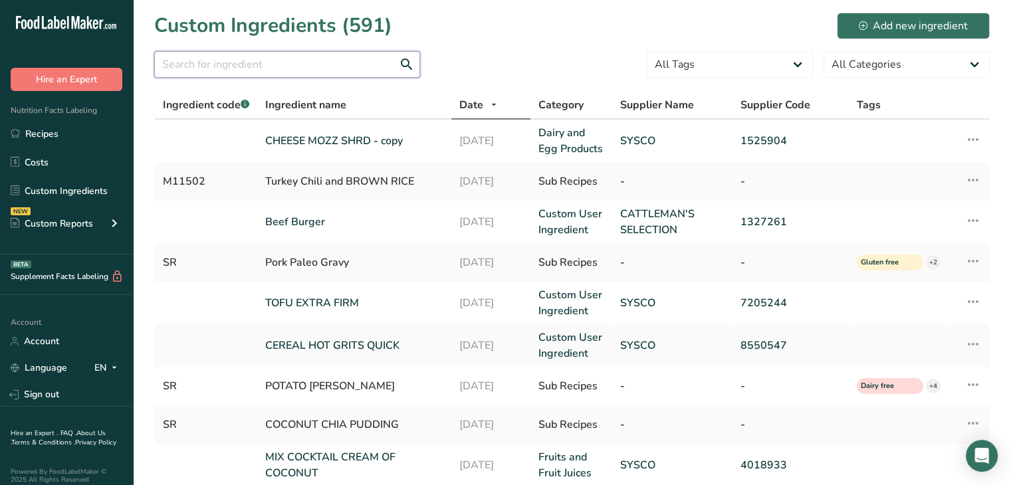
click at [218, 62] on input "text" at bounding box center [287, 64] width 266 height 27
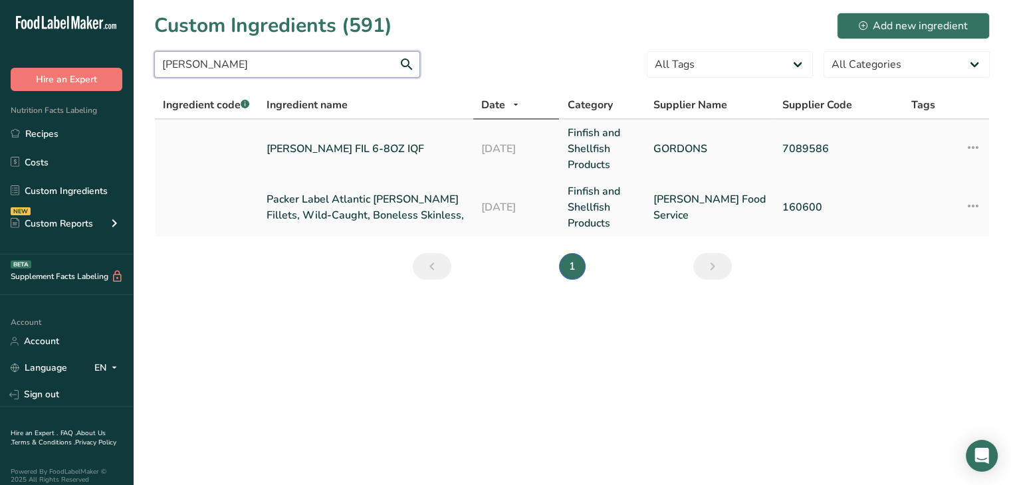
type input "[PERSON_NAME]"
click at [979, 148] on icon at bounding box center [973, 148] width 16 height 24
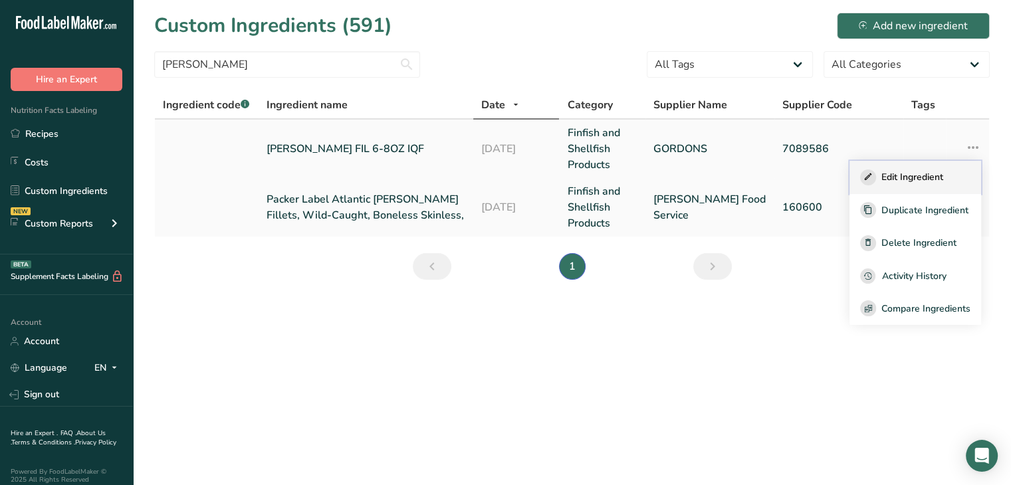
click at [899, 171] on span "Edit Ingredient" at bounding box center [913, 177] width 62 height 14
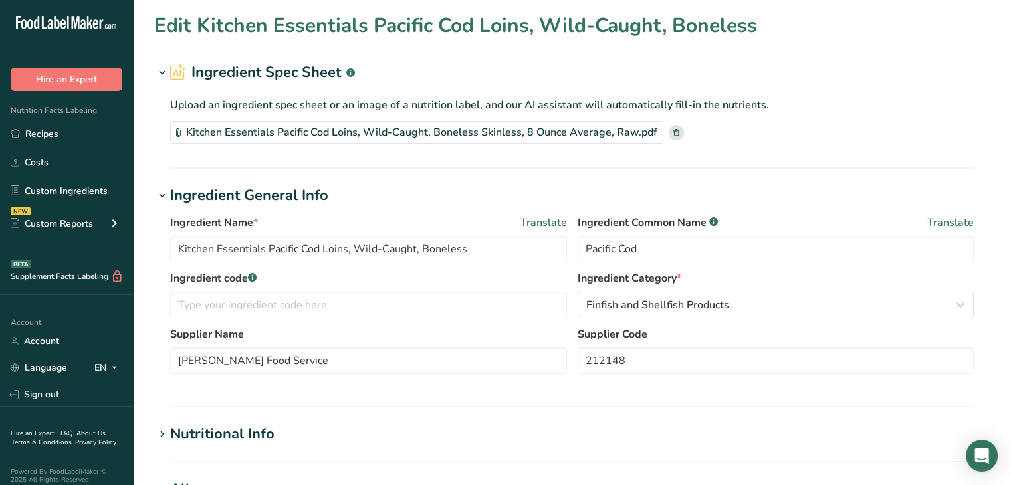
type input "[PERSON_NAME] FIL 6-8OZ IQF"
type input "[PERSON_NAME]"
type input "GORDONS"
type input "7089586"
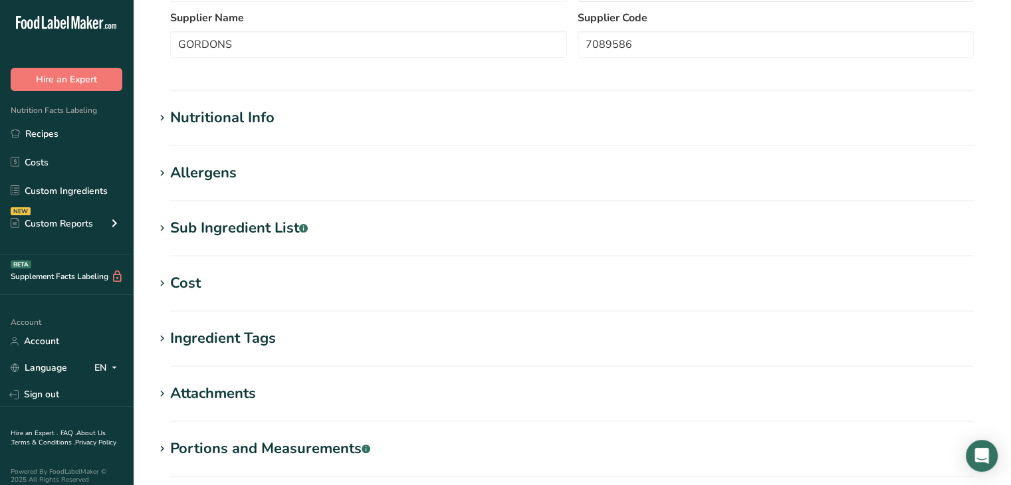
scroll to position [399, 0]
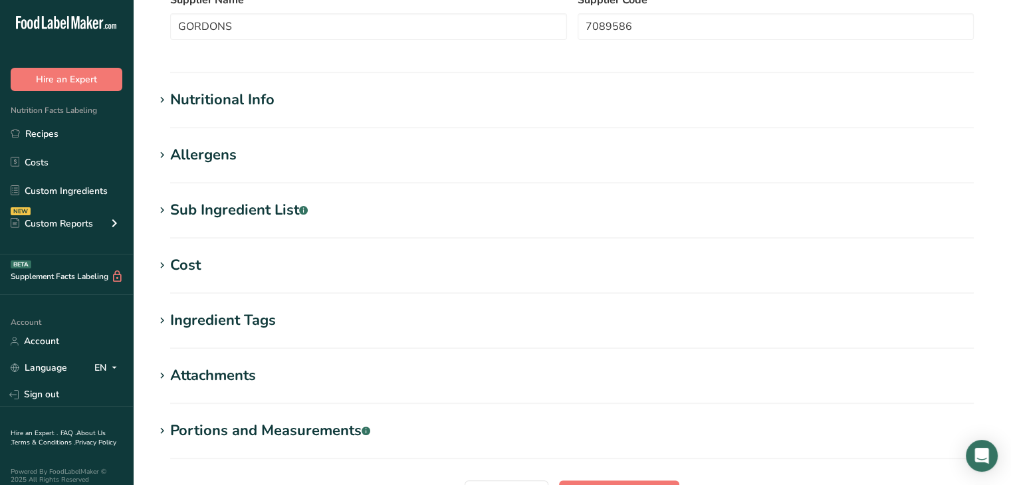
click at [172, 261] on div "Cost" at bounding box center [185, 266] width 31 height 22
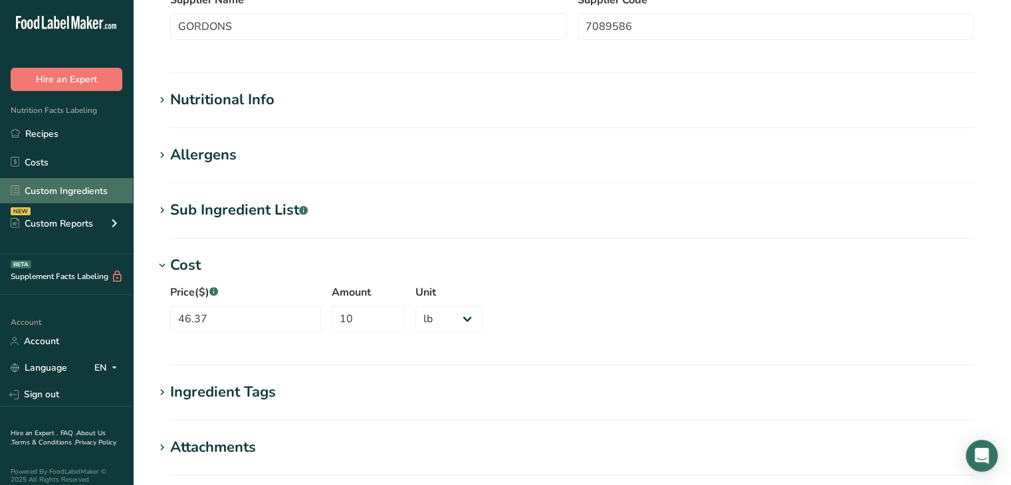
click at [59, 191] on link "Custom Ingredients" at bounding box center [66, 190] width 133 height 25
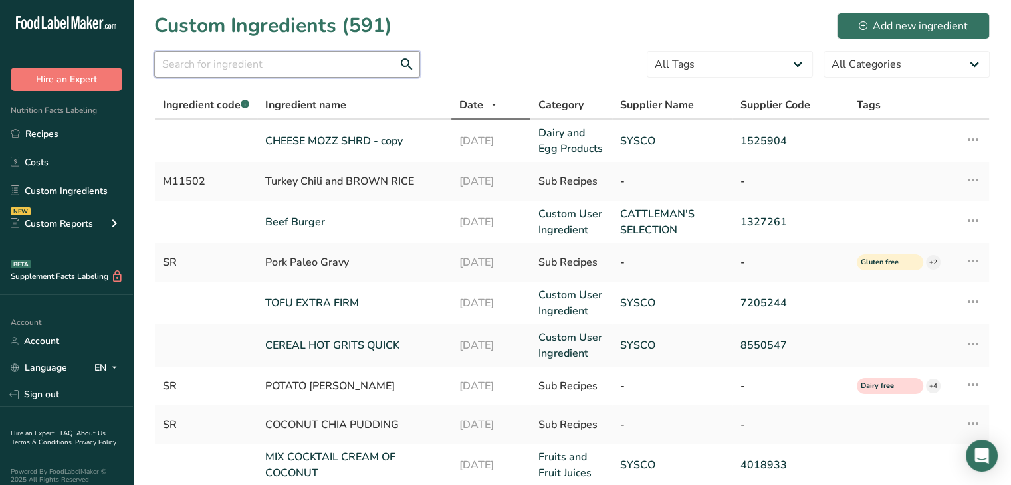
click at [245, 51] on input "text" at bounding box center [287, 64] width 266 height 27
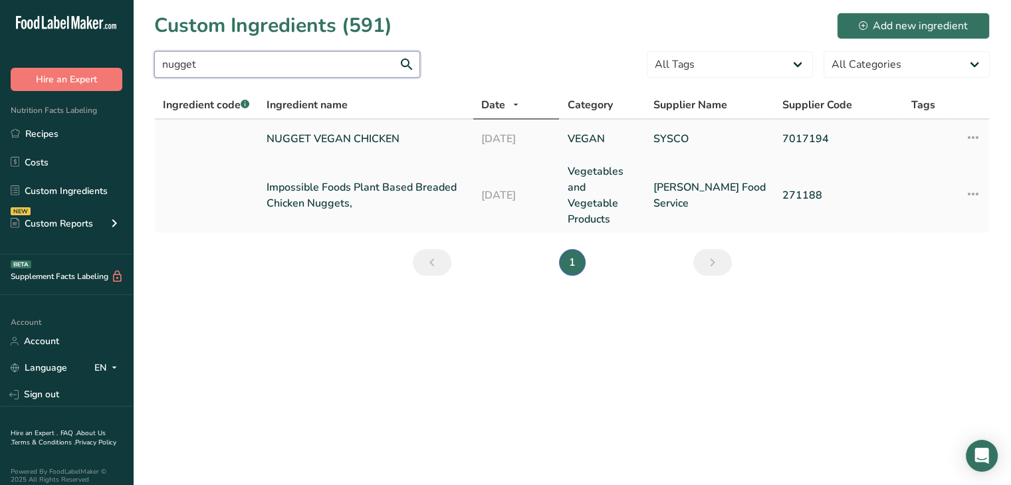
type input "nugget"
click at [978, 138] on icon at bounding box center [973, 138] width 16 height 24
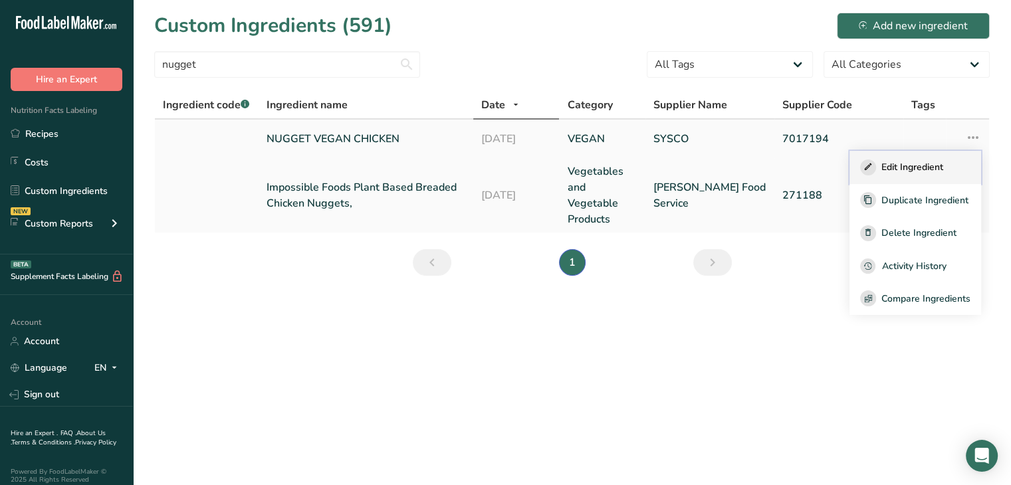
click at [922, 166] on span "Edit Ingredient" at bounding box center [913, 167] width 62 height 14
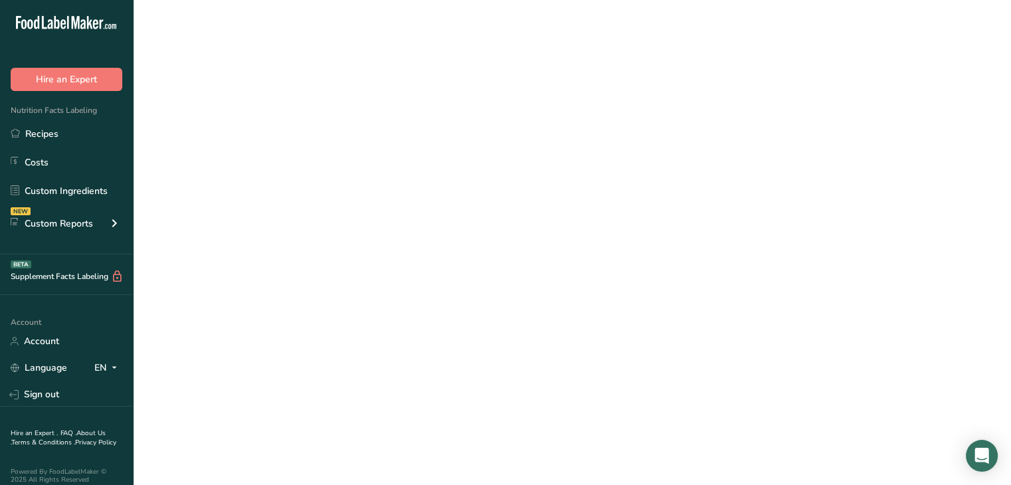
select select "12"
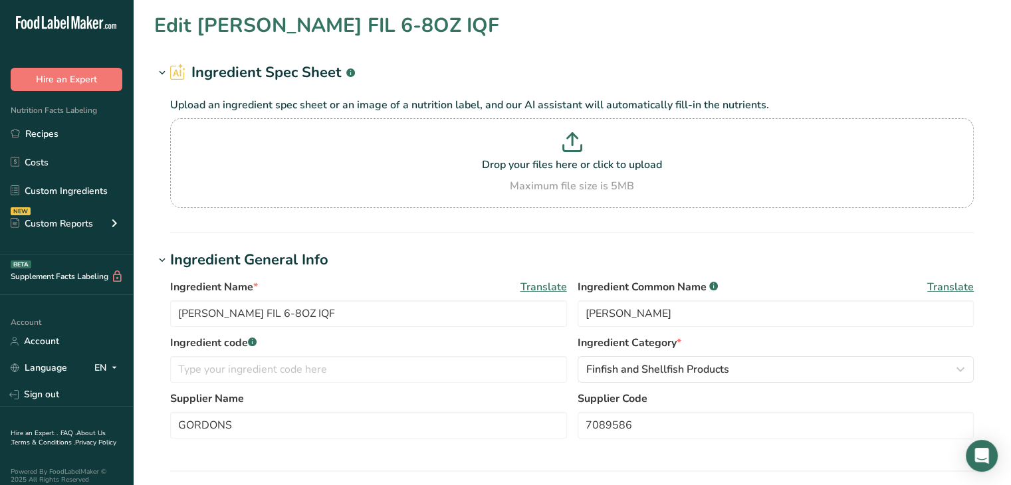
type input "NUGGET VEGAN CHICKEN"
type input "WATER, ENRICHED WHEAT FLOUR (WHEAT FLOUR, [MEDICAL_DATA], REDUCED IRON, [MEDICA…"
type input "SYSCO"
type input "7017194"
type input "65.76"
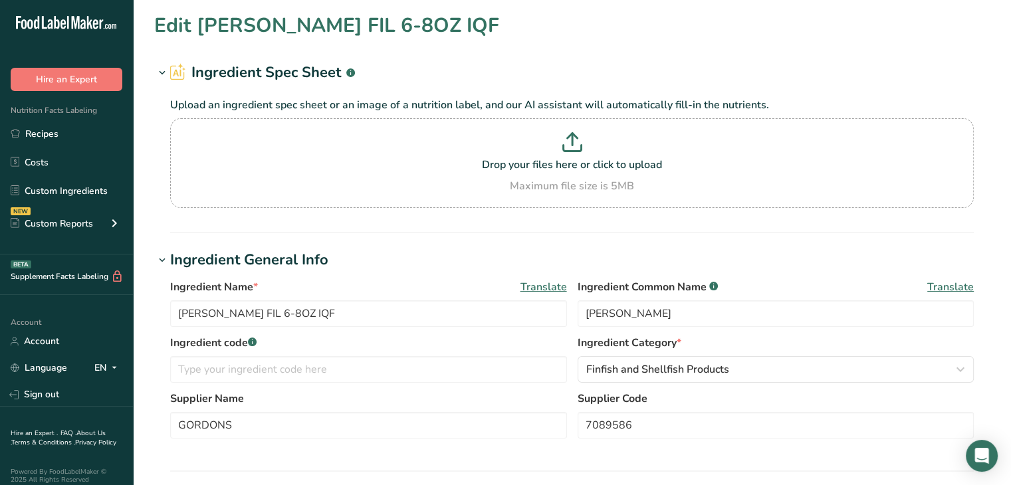
type input "188"
select select "5"
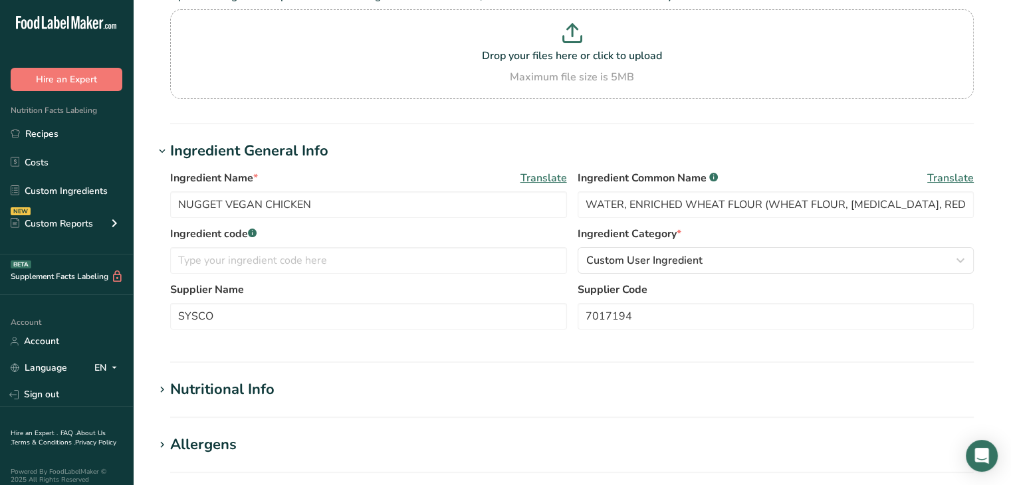
scroll to position [266, 0]
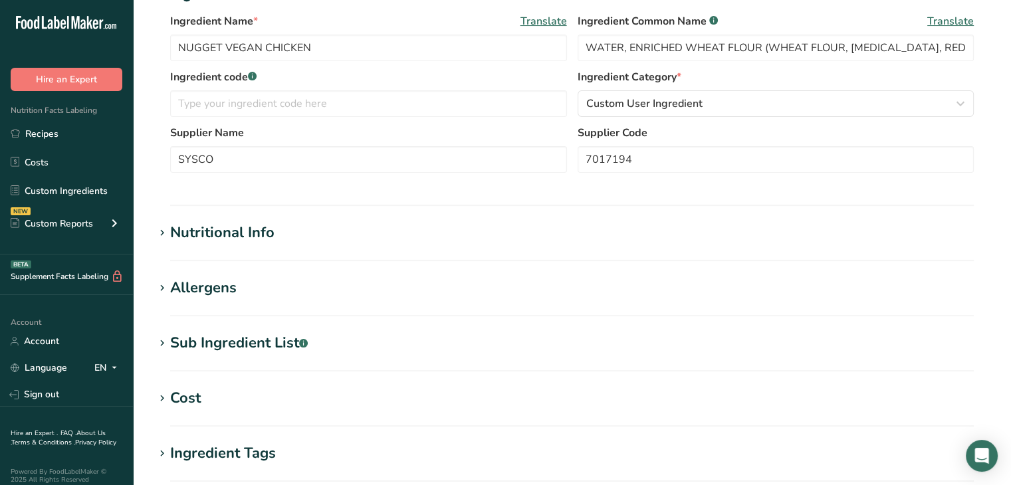
click at [182, 394] on div "Cost" at bounding box center [185, 399] width 31 height 22
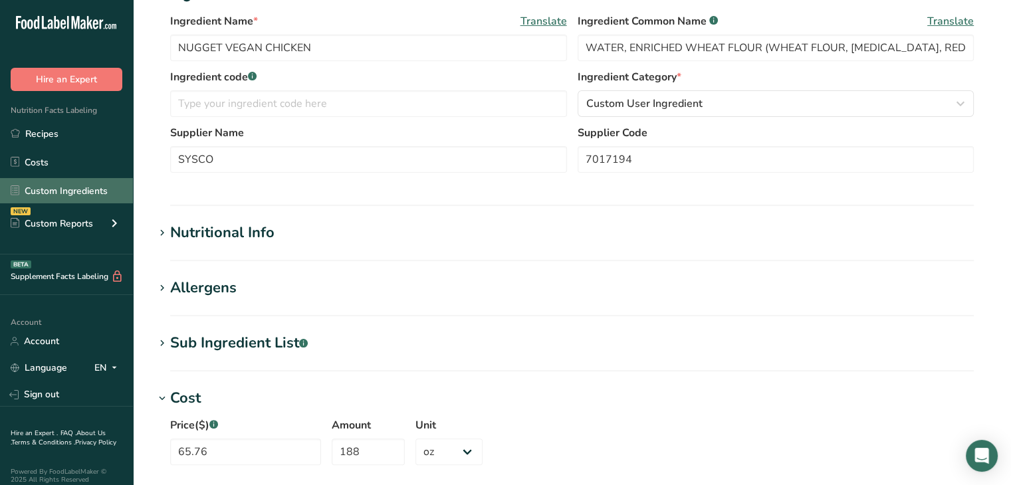
click at [69, 189] on link "Custom Ingredients" at bounding box center [66, 190] width 133 height 25
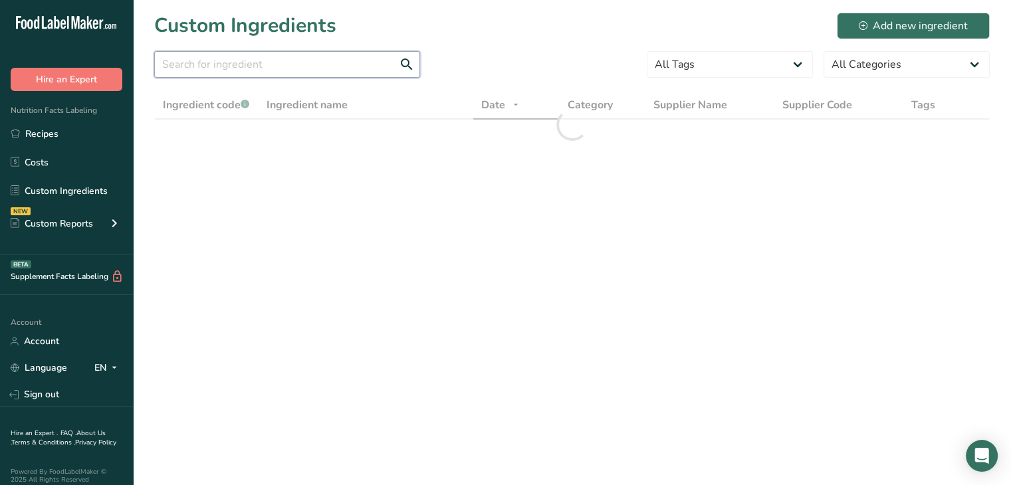
click at [244, 76] on input "text" at bounding box center [287, 64] width 266 height 27
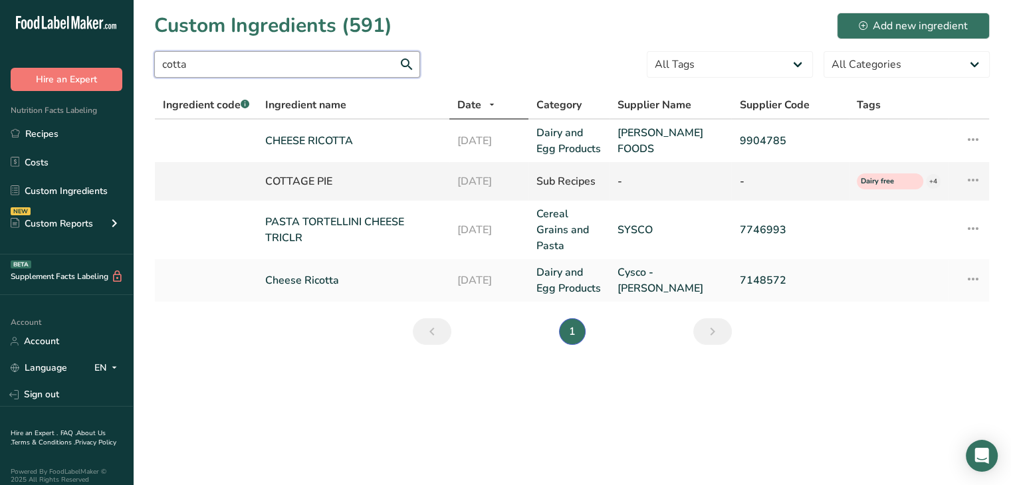
type input "cotta"
click at [976, 181] on icon at bounding box center [973, 180] width 16 height 24
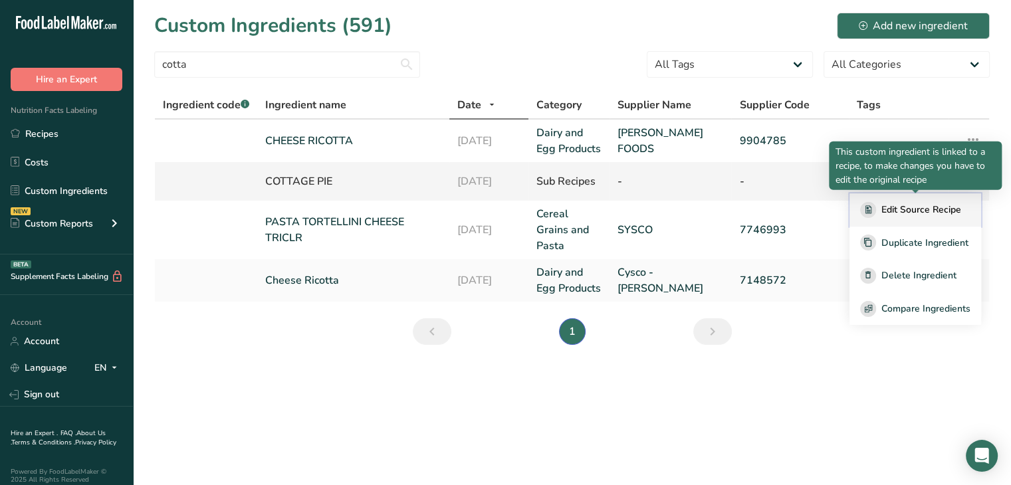
click at [957, 201] on button "Edit Source Recipe" at bounding box center [916, 209] width 132 height 33
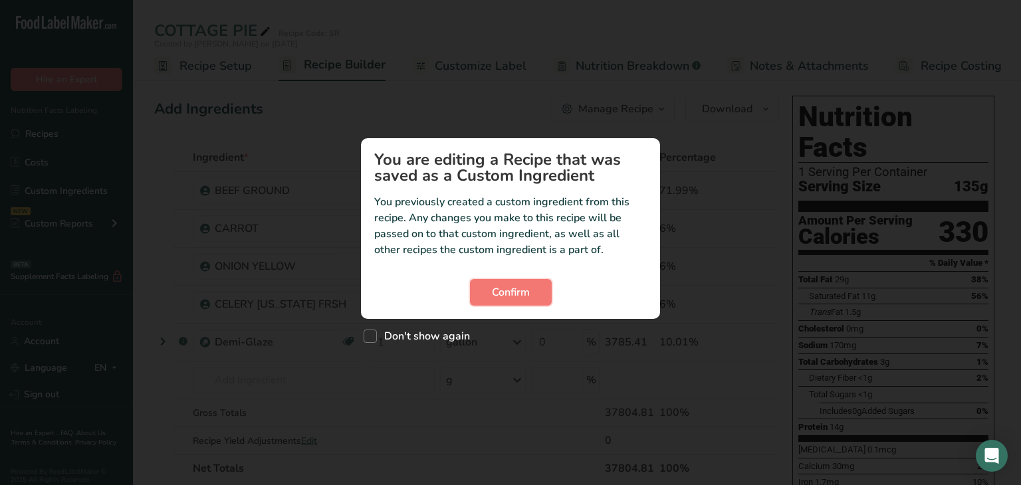
drag, startPoint x: 521, startPoint y: 287, endPoint x: 602, endPoint y: 259, distance: 84.9
click at [527, 285] on span "Confirm" at bounding box center [511, 293] width 38 height 16
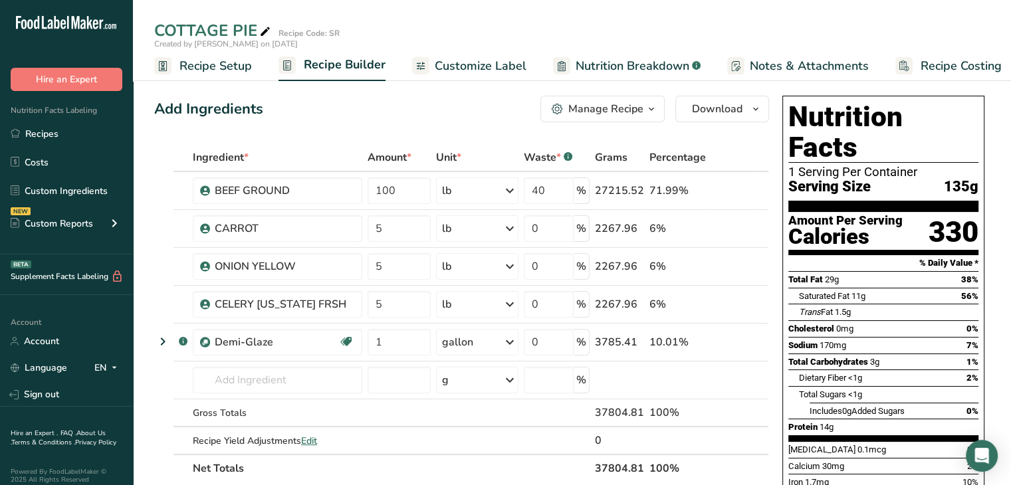
click at [952, 60] on span "Recipe Costing" at bounding box center [961, 66] width 81 height 18
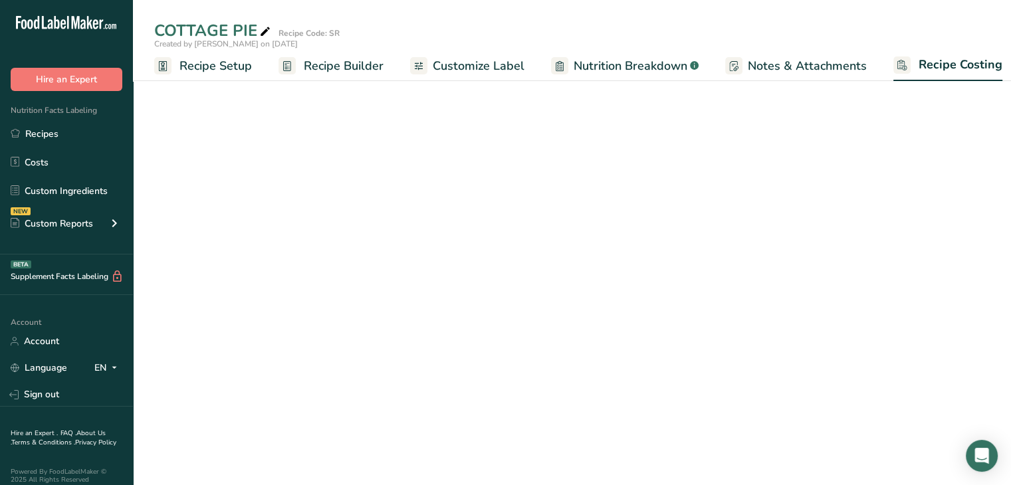
scroll to position [0, 11]
select select "12"
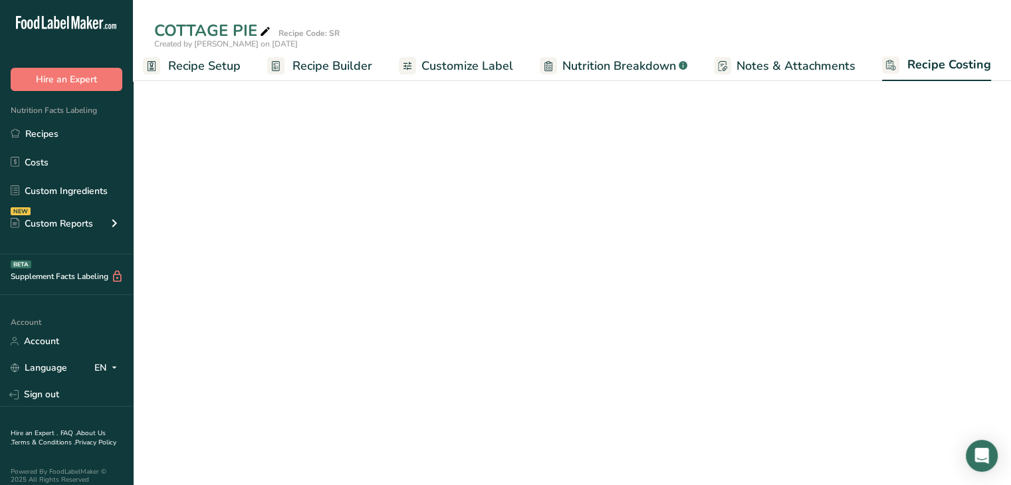
select select "5"
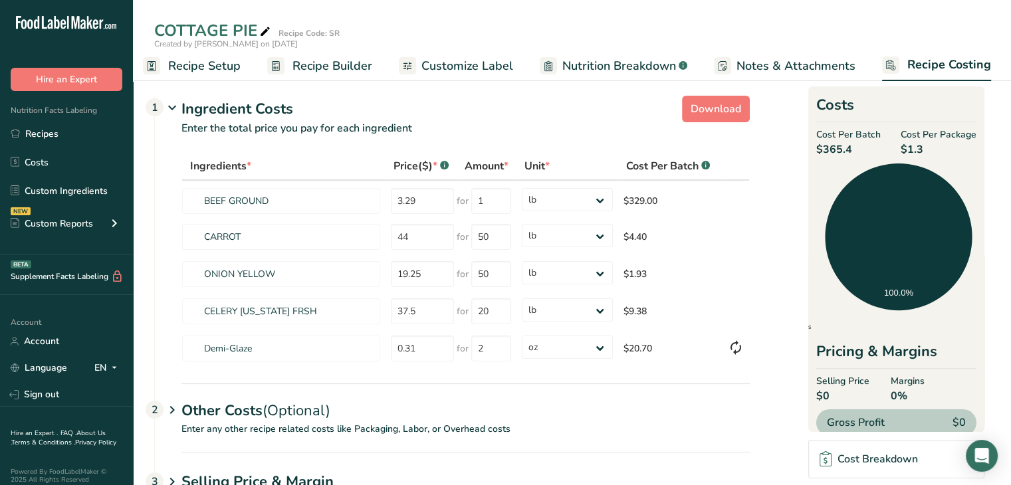
click at [329, 64] on span "Recipe Builder" at bounding box center [333, 66] width 80 height 18
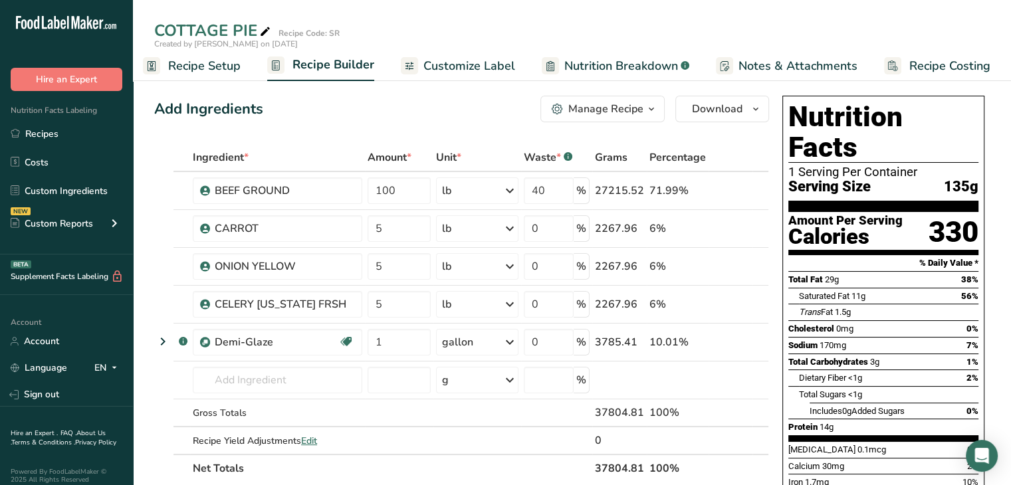
click at [943, 57] on span "Recipe Costing" at bounding box center [949, 66] width 81 height 18
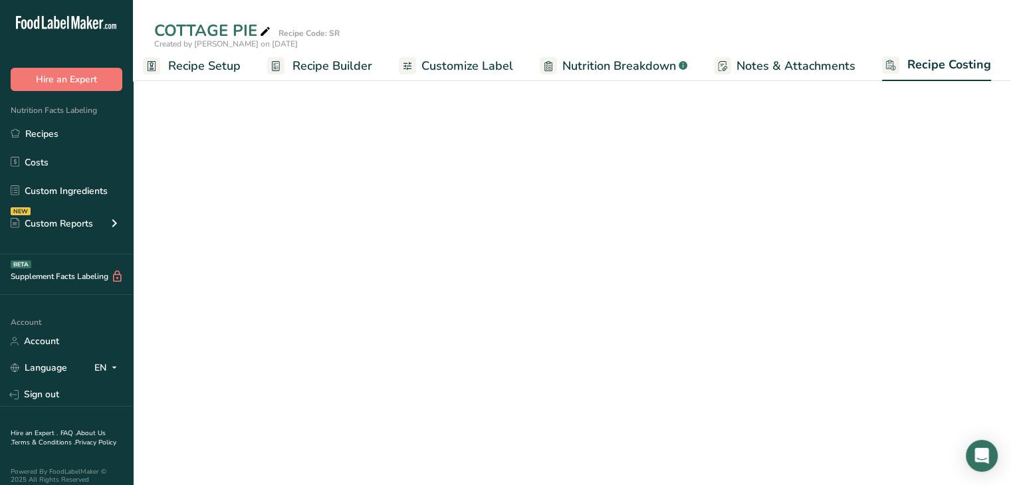
select select "12"
select select "5"
